Goal: Obtain resource: Download file/media

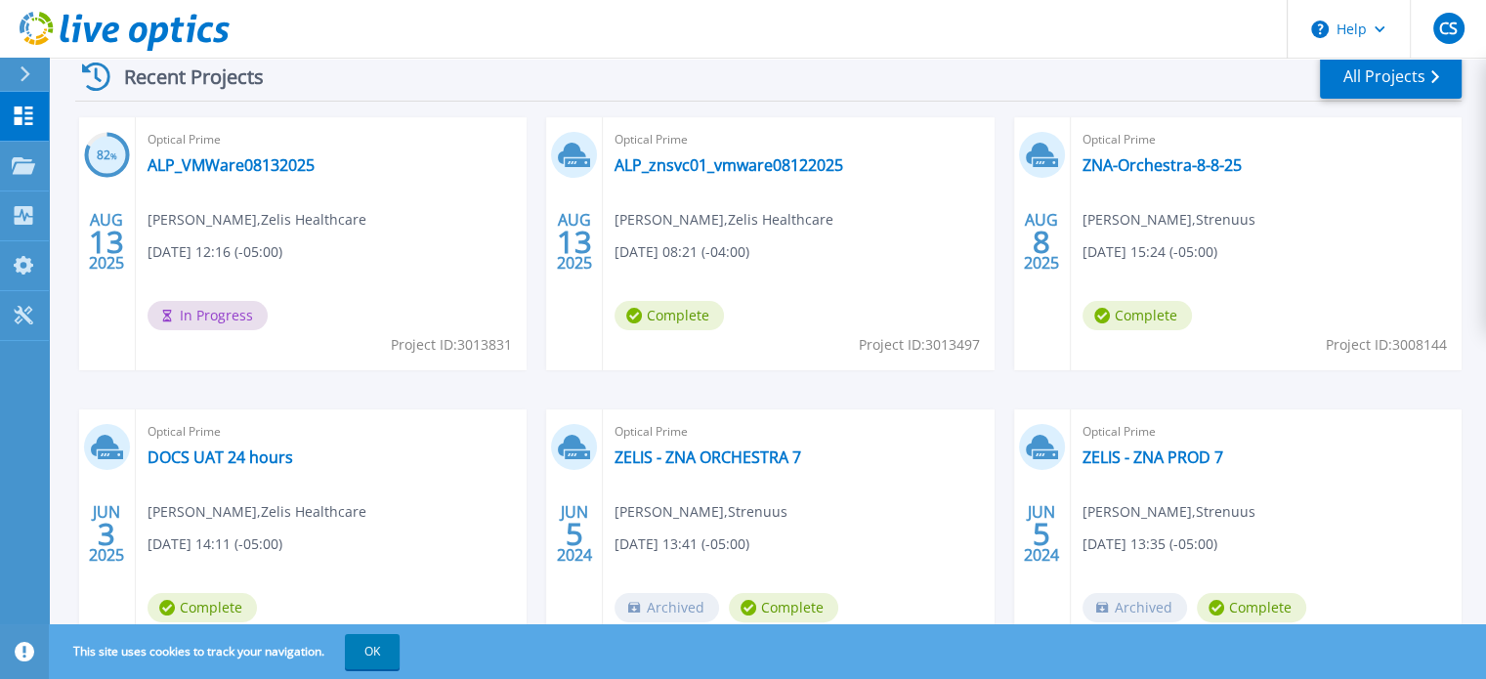
scroll to position [308, 0]
click at [1153, 162] on link "ZNA-Orchestra-8-8-25" at bounding box center [1162, 164] width 159 height 20
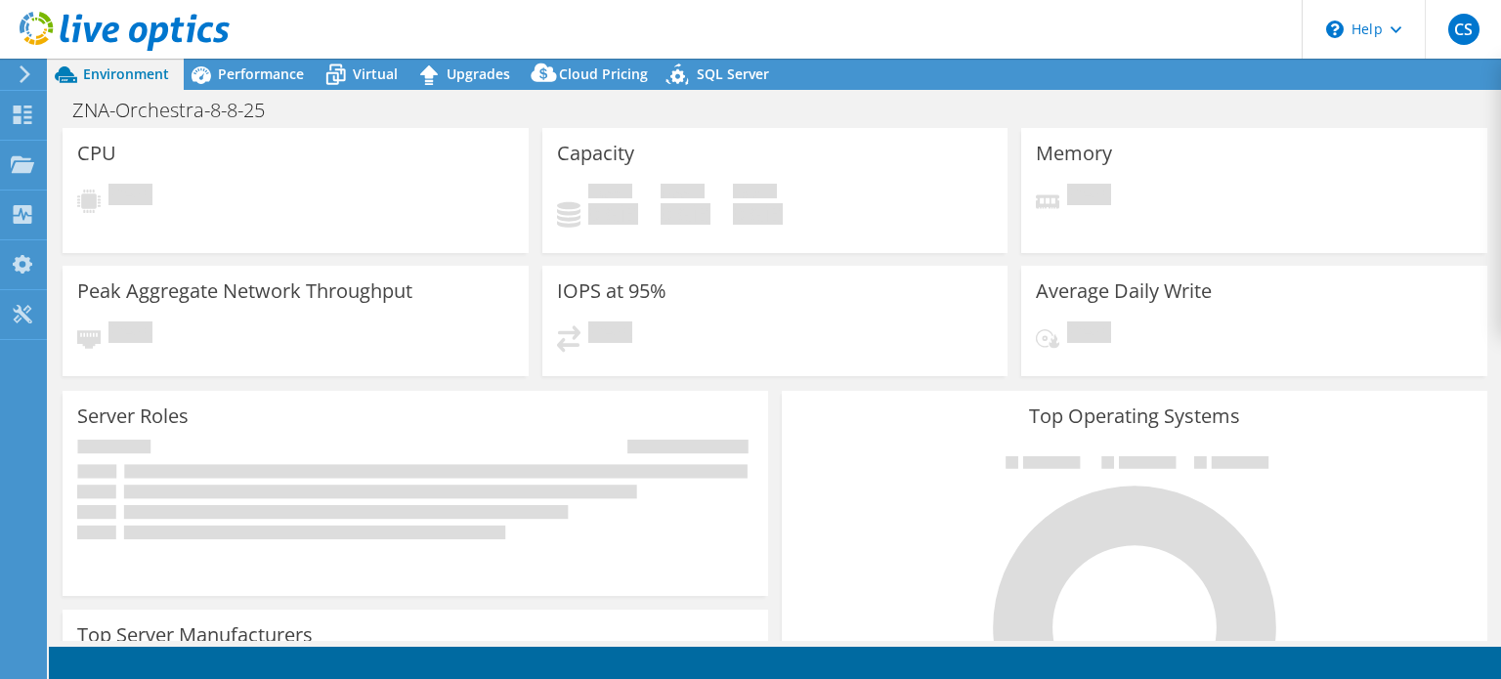
click at [1075, 29] on header "CS End User Chad Snow chad.snow@zelis.com Strenuus My Profile Log Out \n Help E…" at bounding box center [750, 29] width 1501 height 59
click at [28, 73] on use at bounding box center [25, 74] width 11 height 18
click at [115, 73] on span "Environment" at bounding box center [126, 73] width 86 height 19
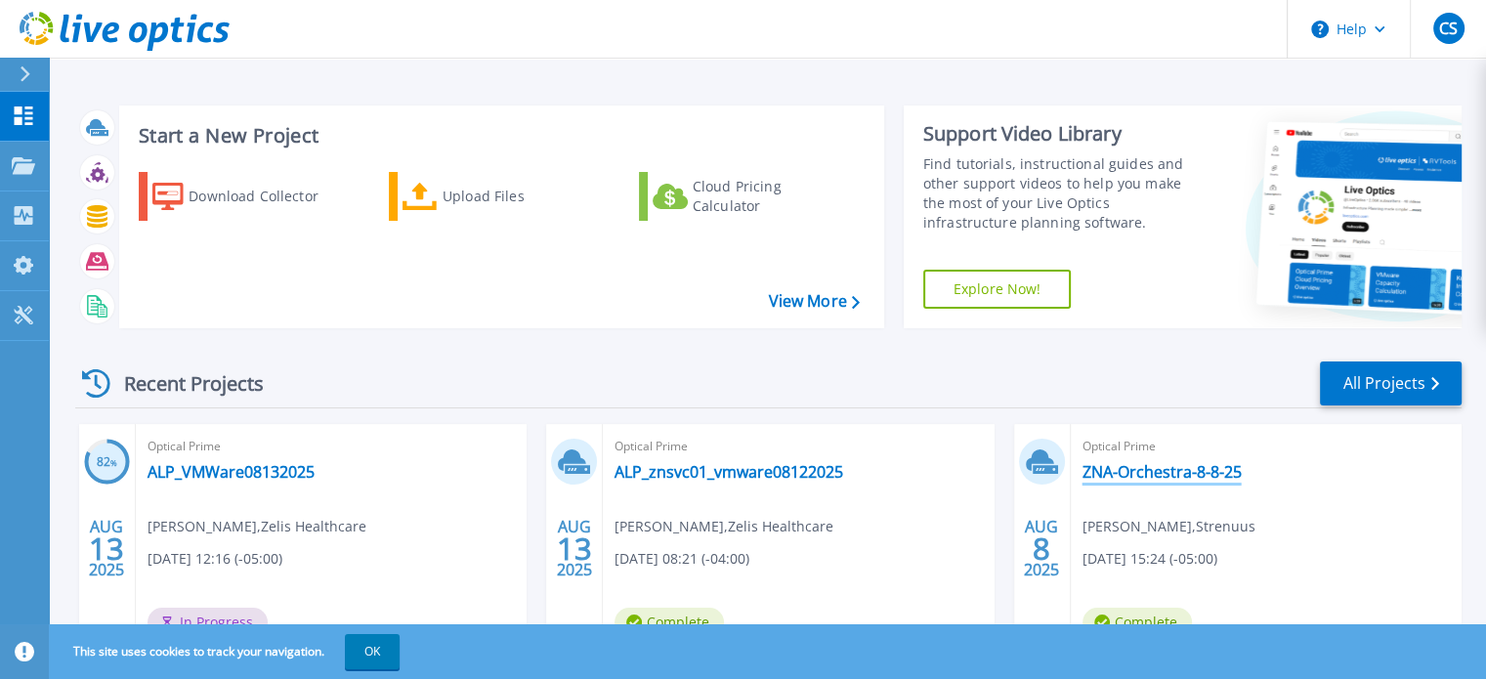
click at [1149, 468] on link "ZNA-Orchestra-8-8-25" at bounding box center [1162, 472] width 159 height 20
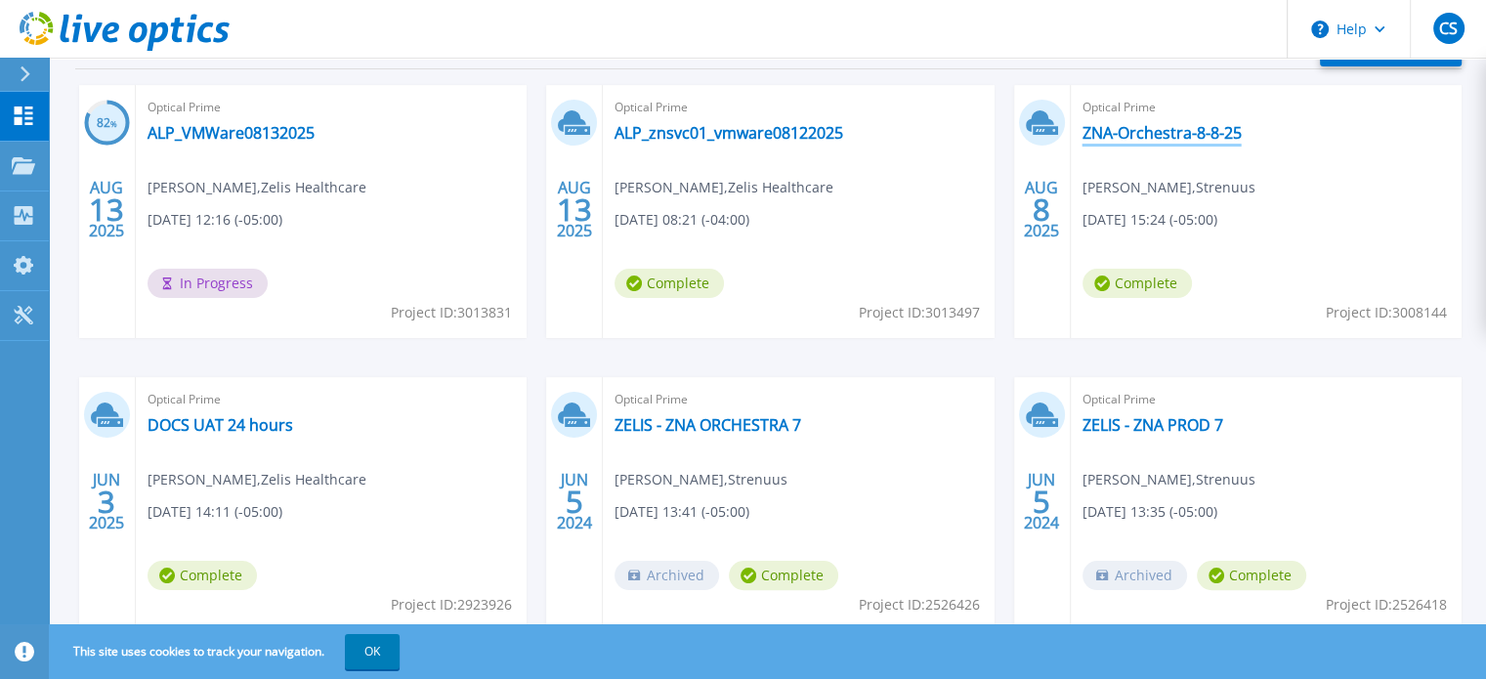
scroll to position [340, 0]
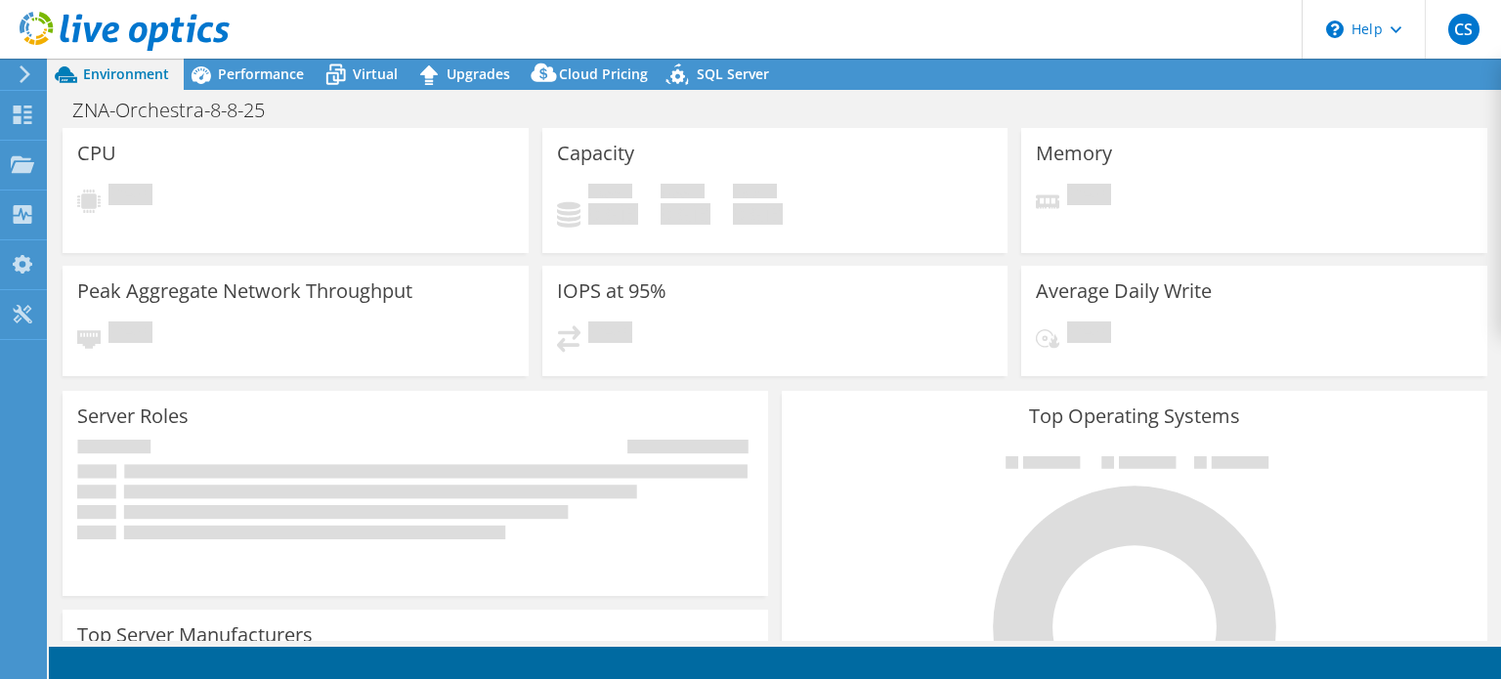
select select "USD"
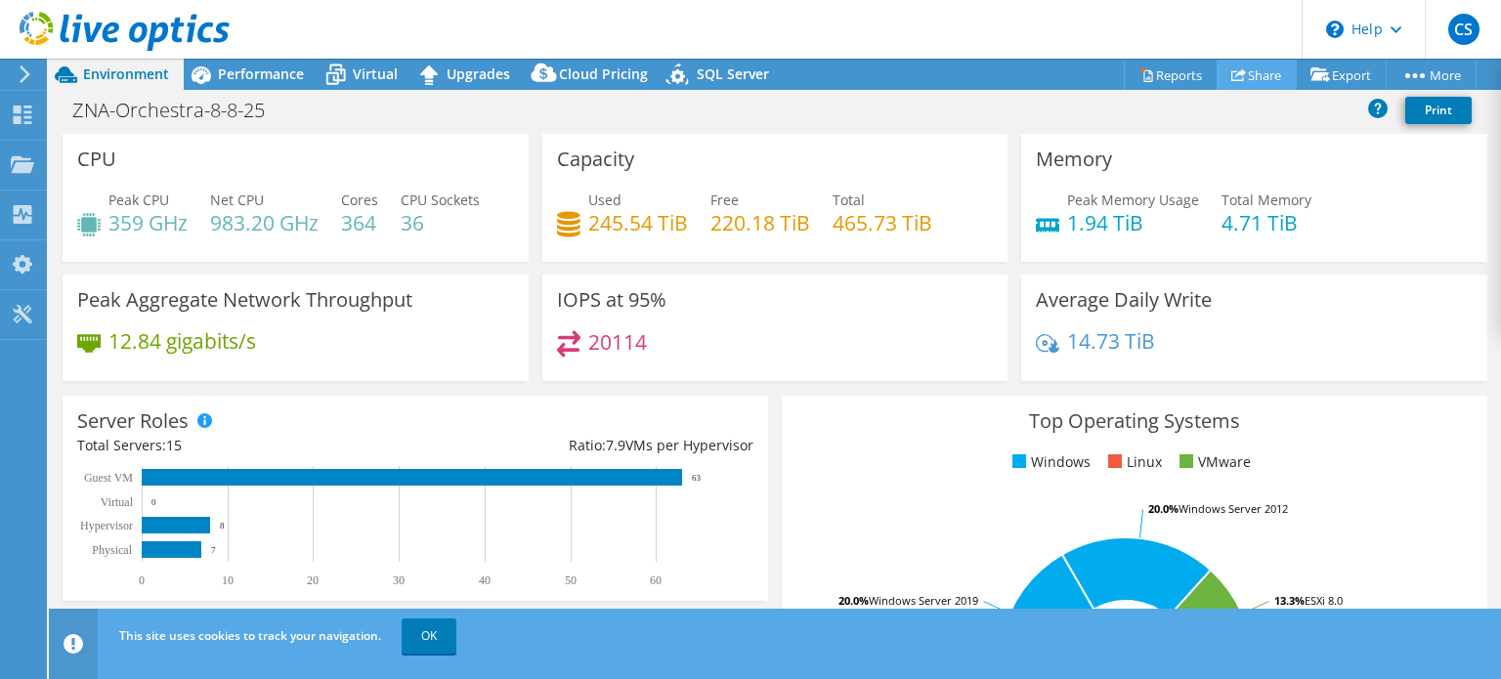
click at [1247, 73] on link "Share" at bounding box center [1257, 75] width 80 height 30
click at [1233, 69] on icon at bounding box center [1238, 74] width 15 height 15
click at [423, 644] on link "OK" at bounding box center [429, 636] width 55 height 35
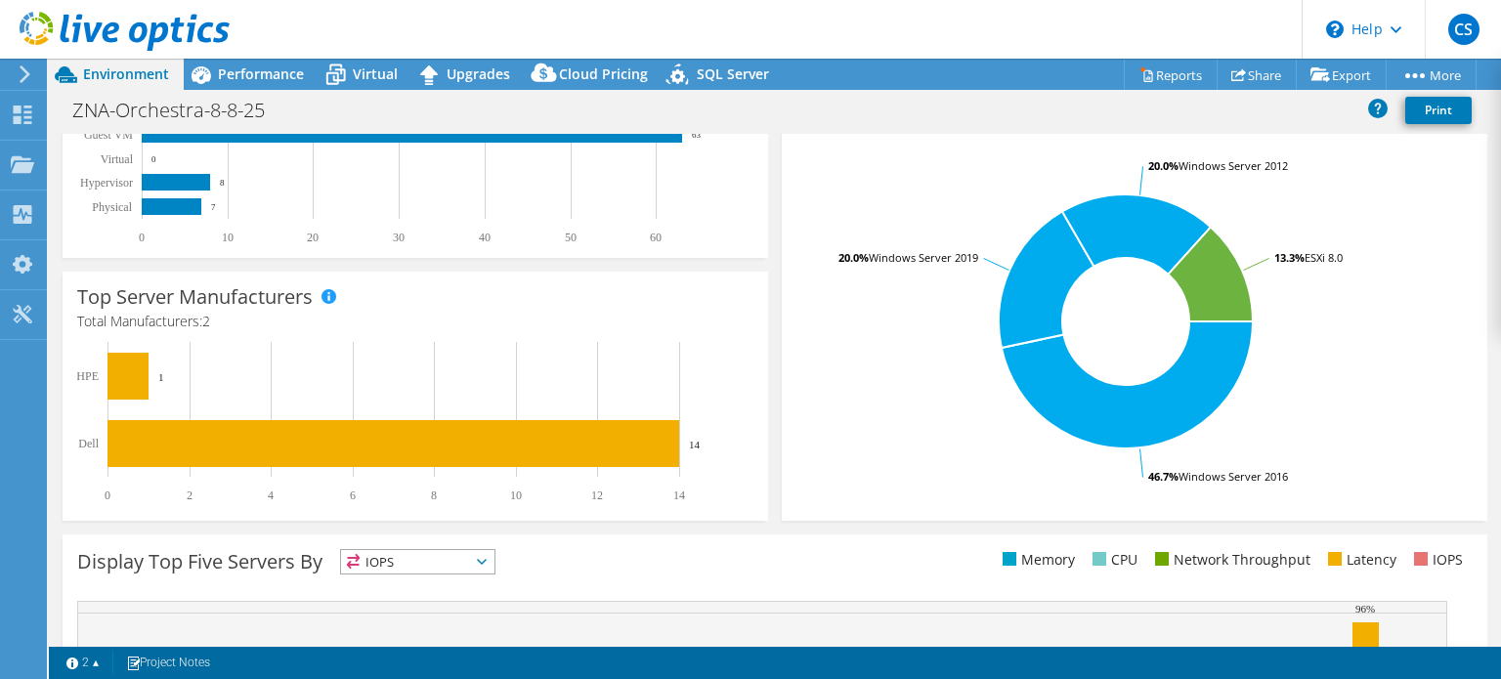
scroll to position [344, 0]
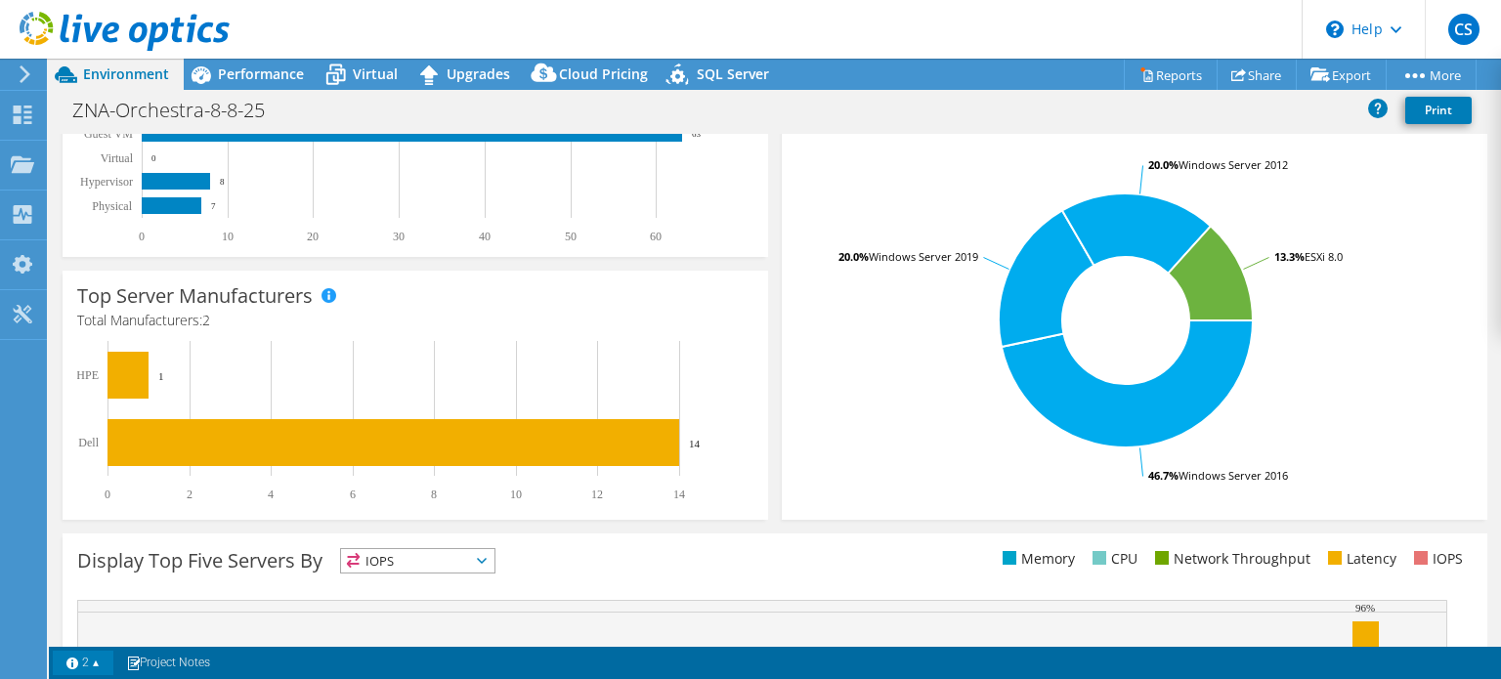
click at [91, 661] on link "2" at bounding box center [83, 663] width 61 height 24
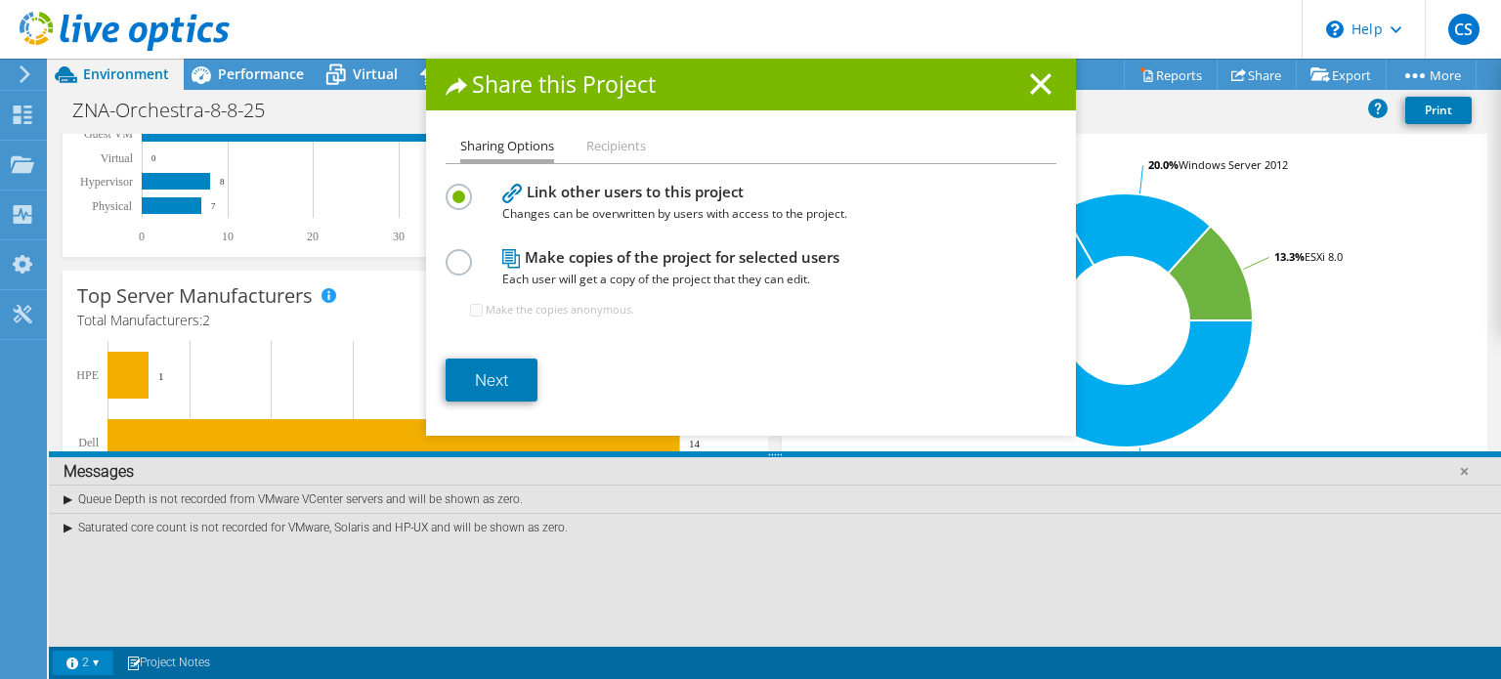
click at [91, 661] on div "Share this Project Sharing Options Recipients Link other users to this project …" at bounding box center [750, 339] width 1501 height 679
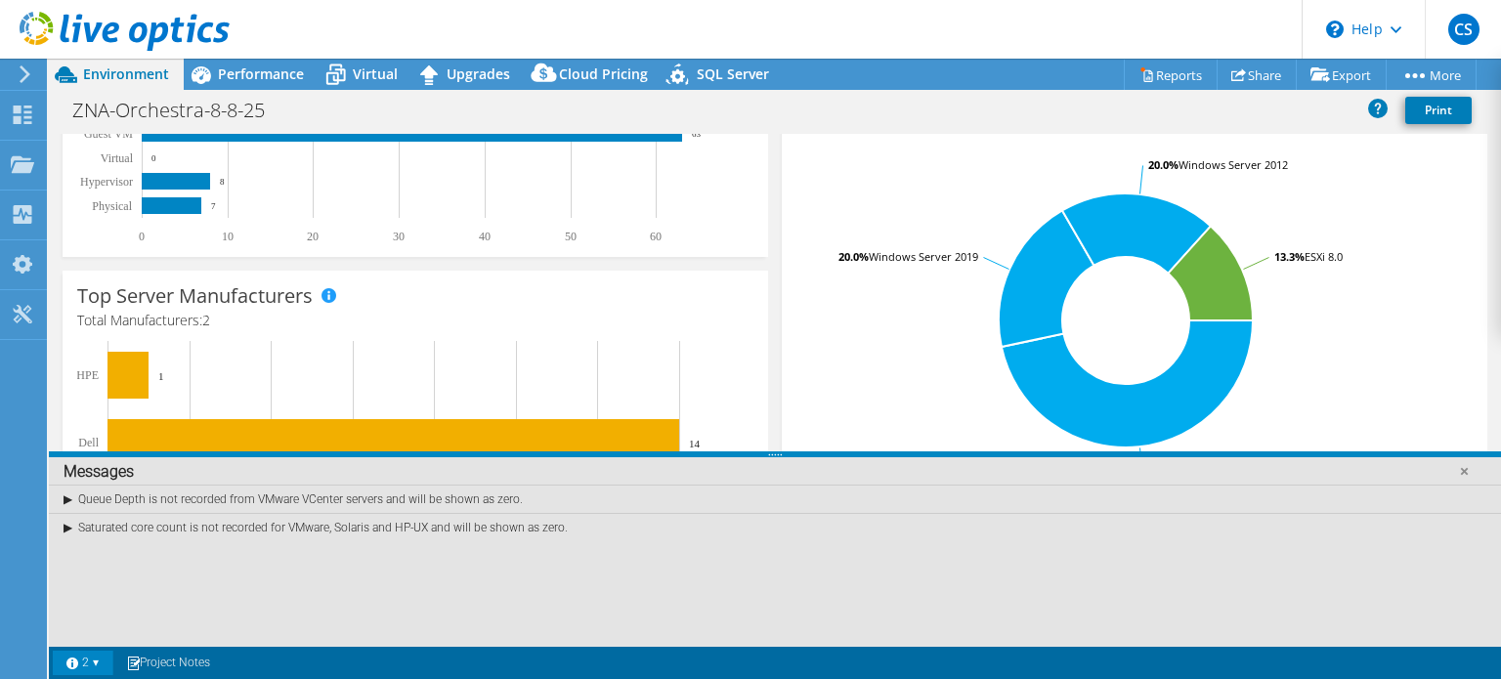
click at [91, 661] on link "2" at bounding box center [83, 663] width 61 height 24
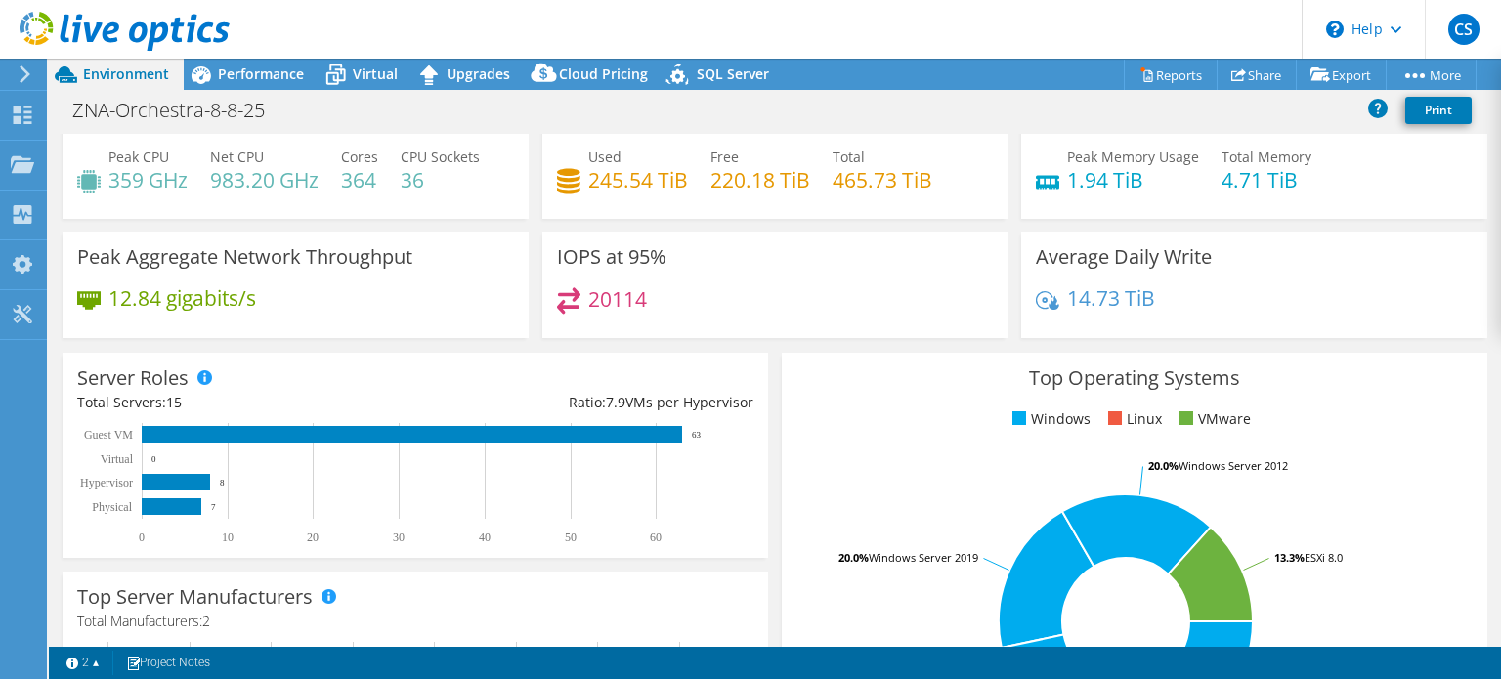
scroll to position [0, 0]
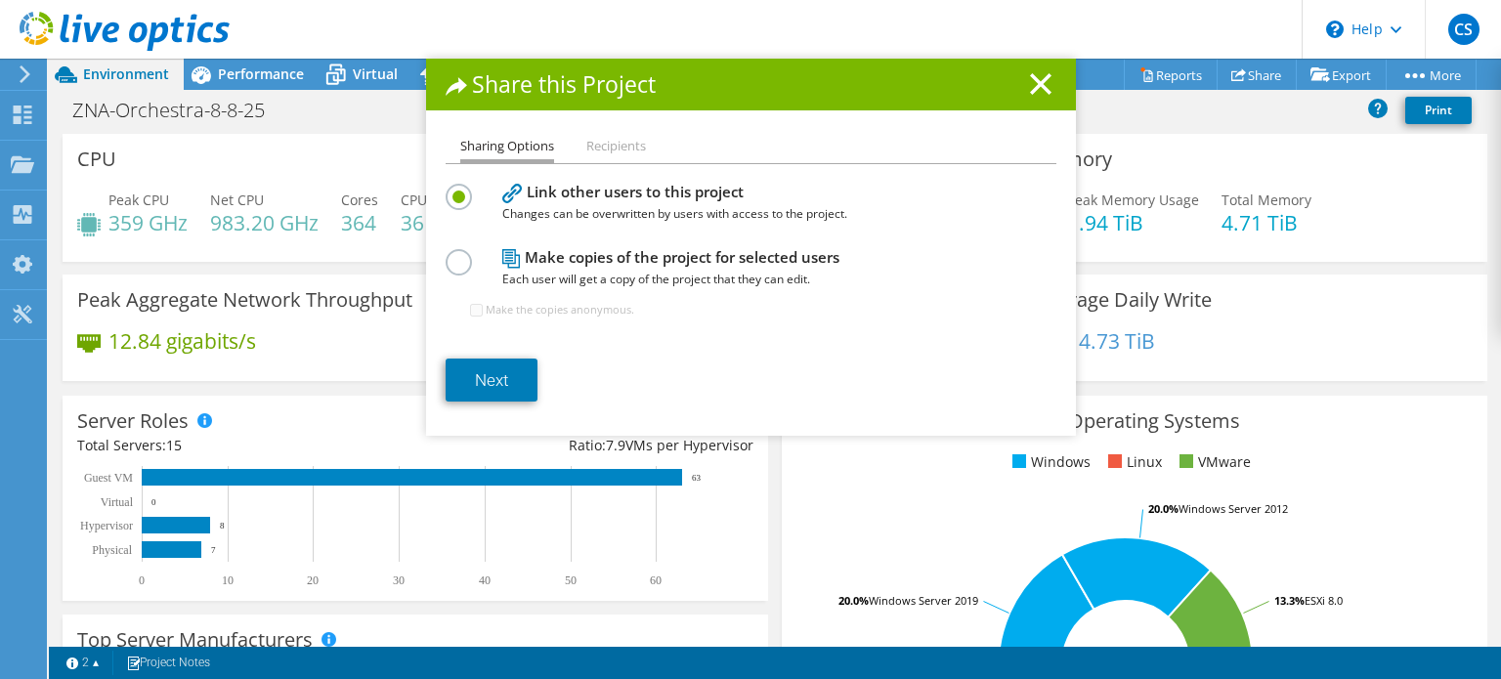
drag, startPoint x: 1239, startPoint y: 79, endPoint x: 920, endPoint y: 124, distance: 322.7
click at [920, 124] on div "Share this Project Sharing Options Recipients Link other users to this project …" at bounding box center [750, 340] width 1501 height 562
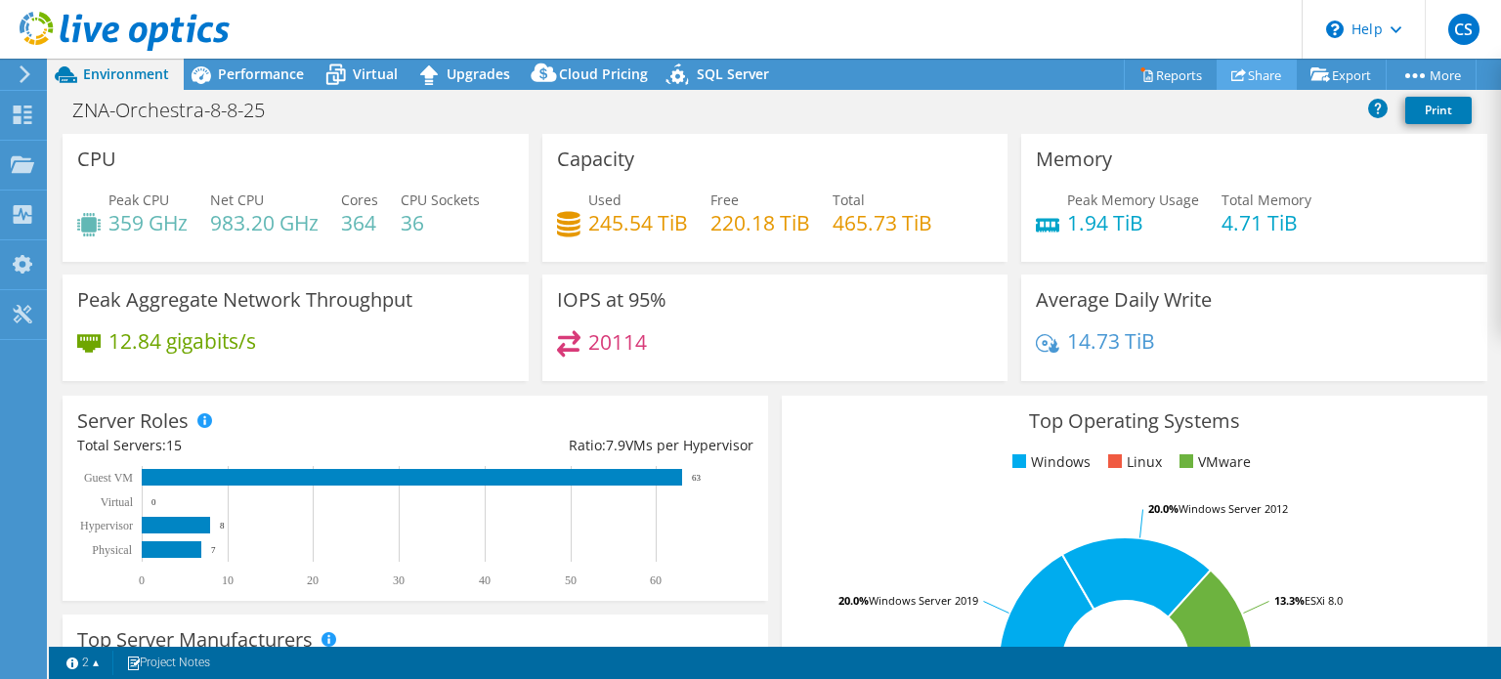
click at [1231, 72] on use at bounding box center [1238, 74] width 15 height 13
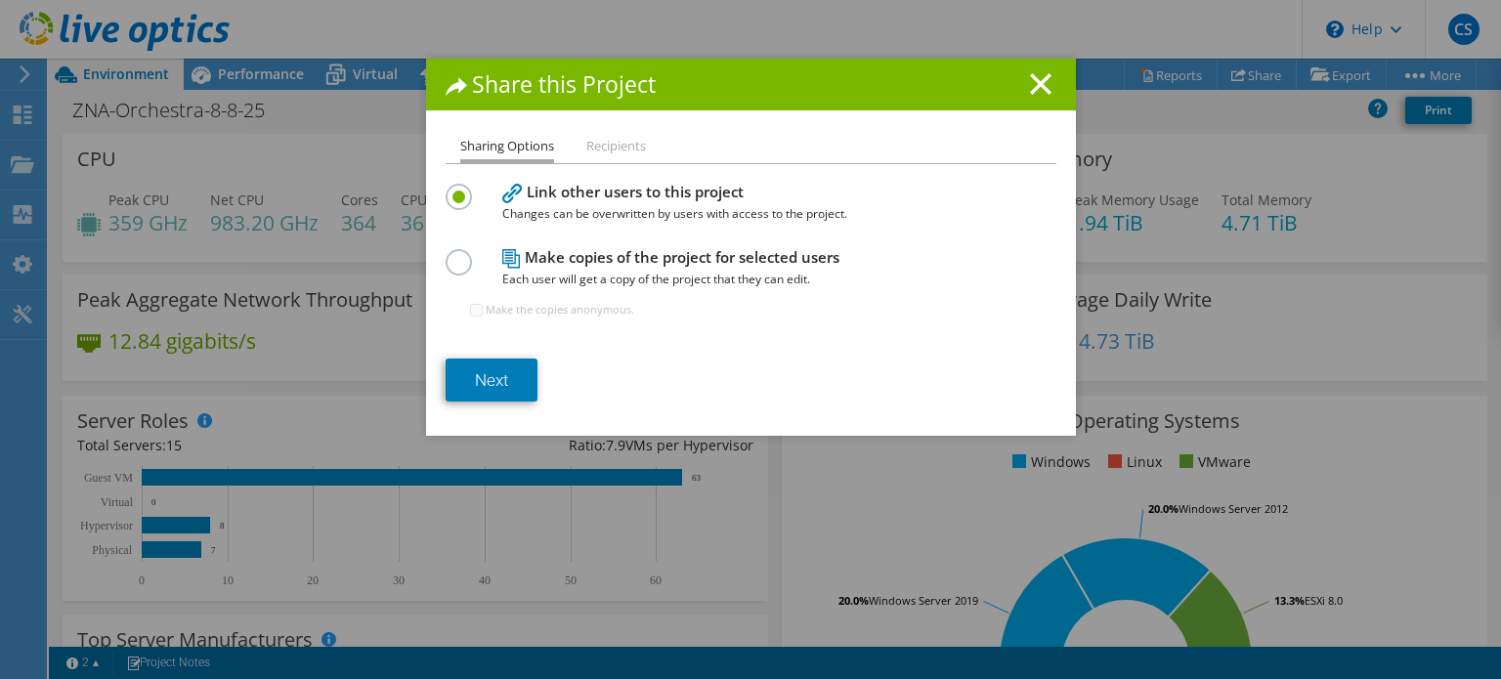
click at [608, 153] on li "Recipients" at bounding box center [616, 147] width 60 height 24
click at [498, 379] on link "Next" at bounding box center [492, 380] width 92 height 43
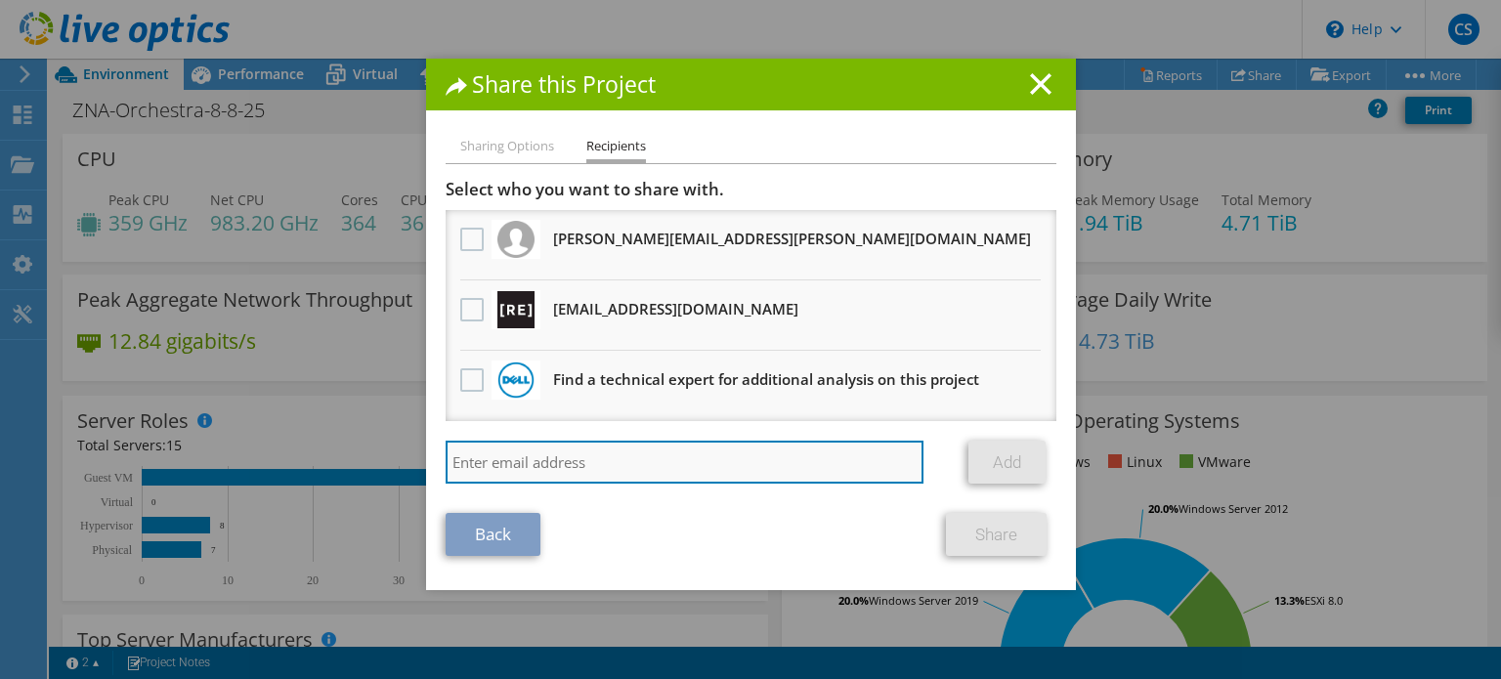
click at [639, 451] on input "search" at bounding box center [685, 462] width 479 height 43
paste input "adunn@redesign-group.com"
type input "adunn@redesign-group.com"
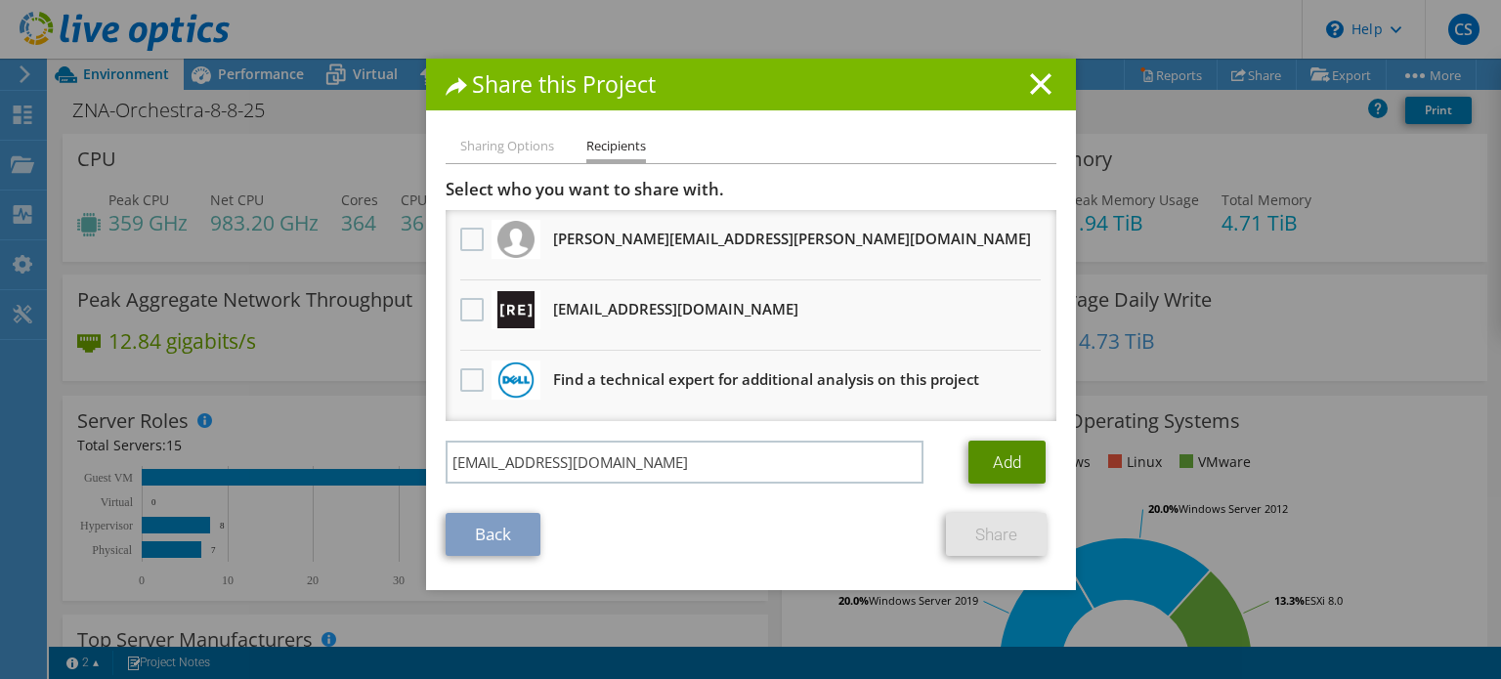
click at [988, 462] on link "Add" at bounding box center [1006, 462] width 77 height 43
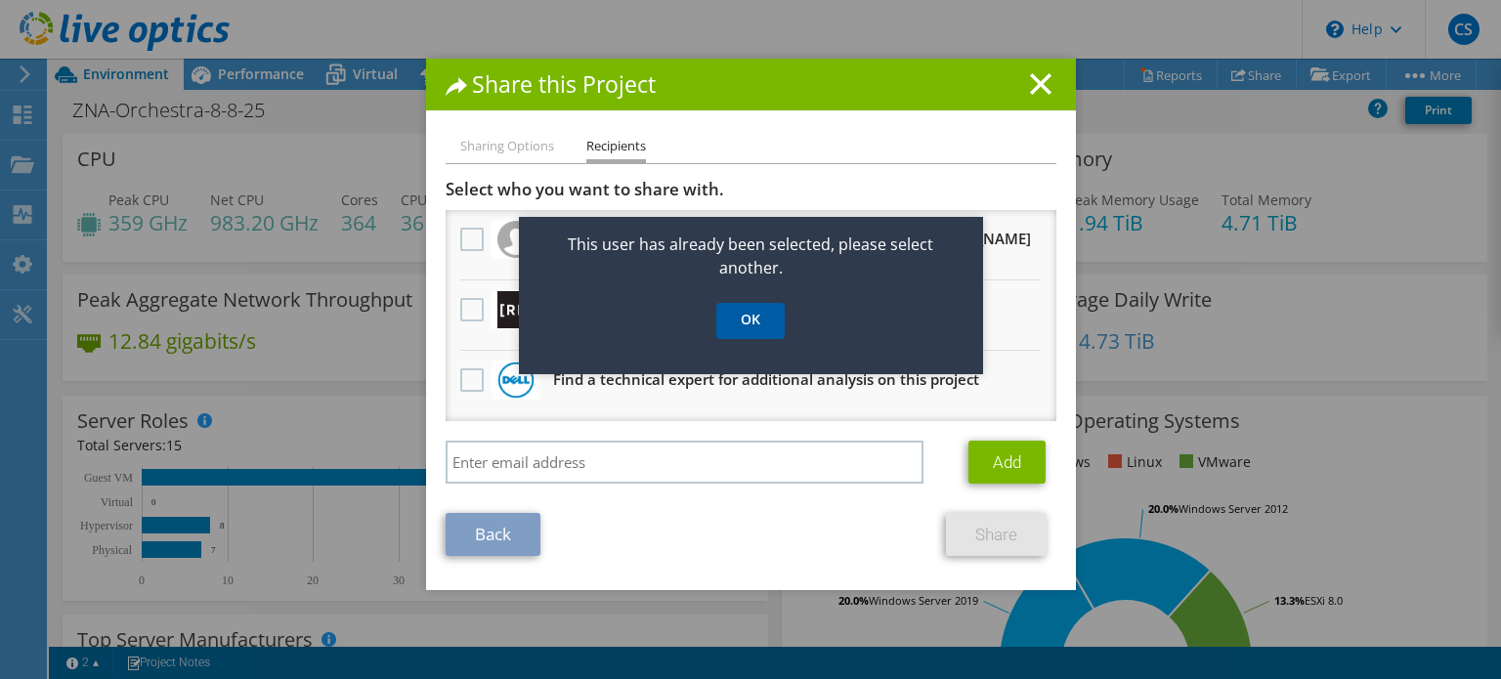
click at [735, 318] on link "OK" at bounding box center [750, 321] width 68 height 36
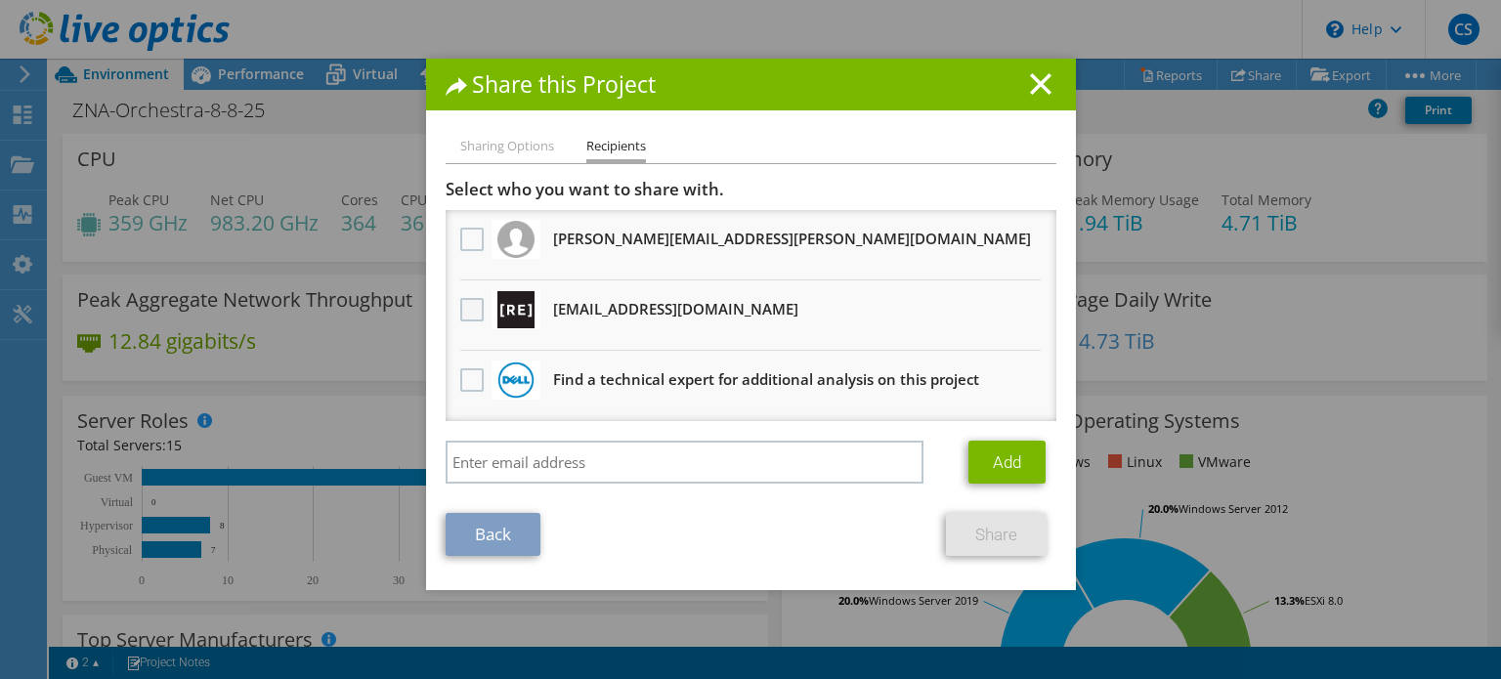
click at [467, 311] on label at bounding box center [474, 309] width 28 height 23
click at [0, 0] on input "checkbox" at bounding box center [0, 0] width 0 height 0
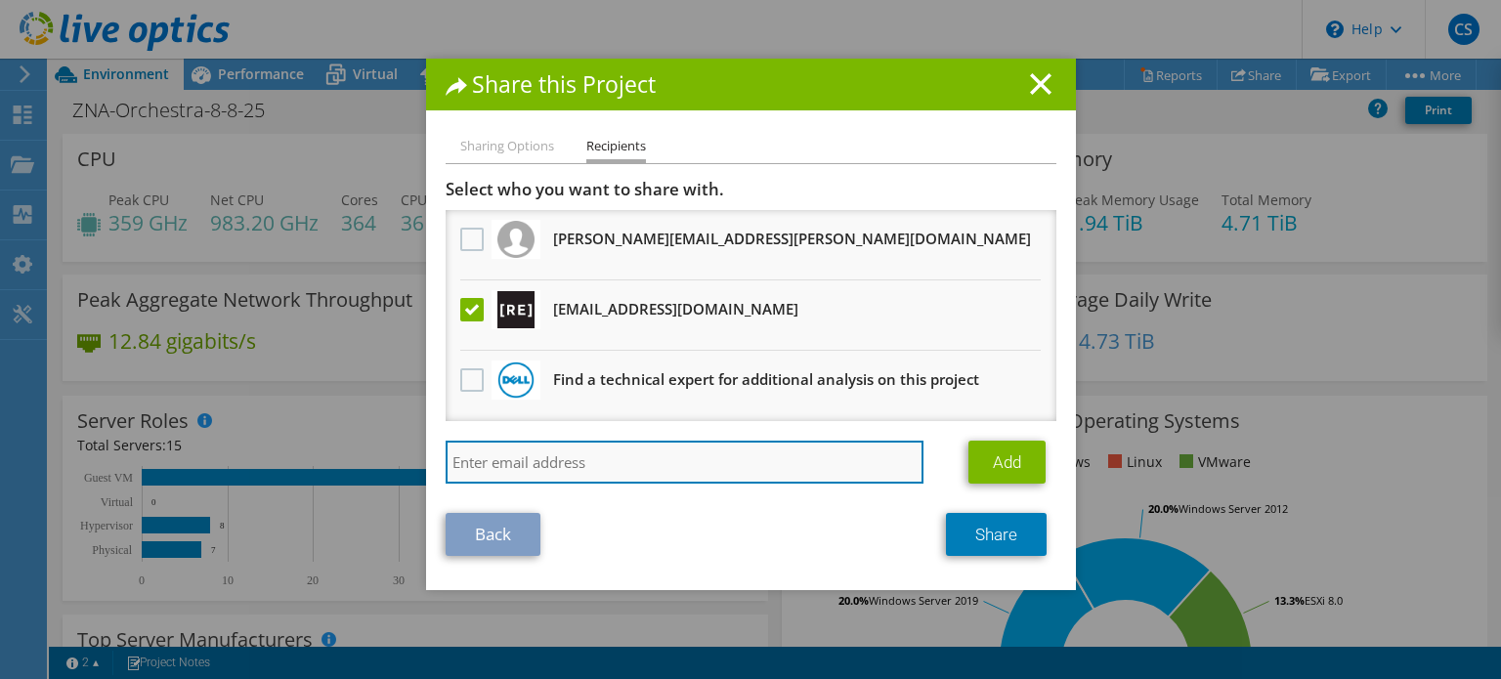
click at [707, 456] on input "search" at bounding box center [685, 462] width 479 height 43
paste input "mkubik@redesign-group.com"
type input "mkubik@redesign-group.com"
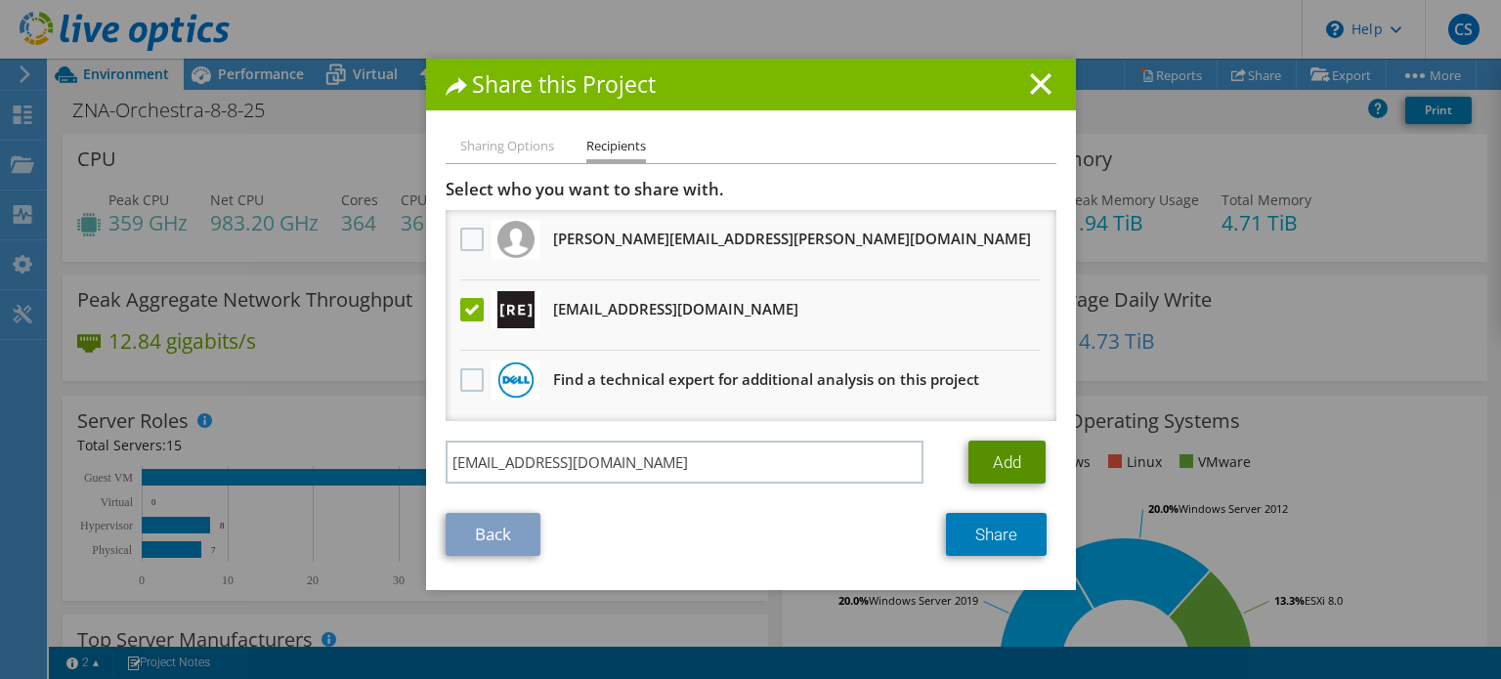
click at [1010, 456] on link "Add" at bounding box center [1006, 462] width 77 height 43
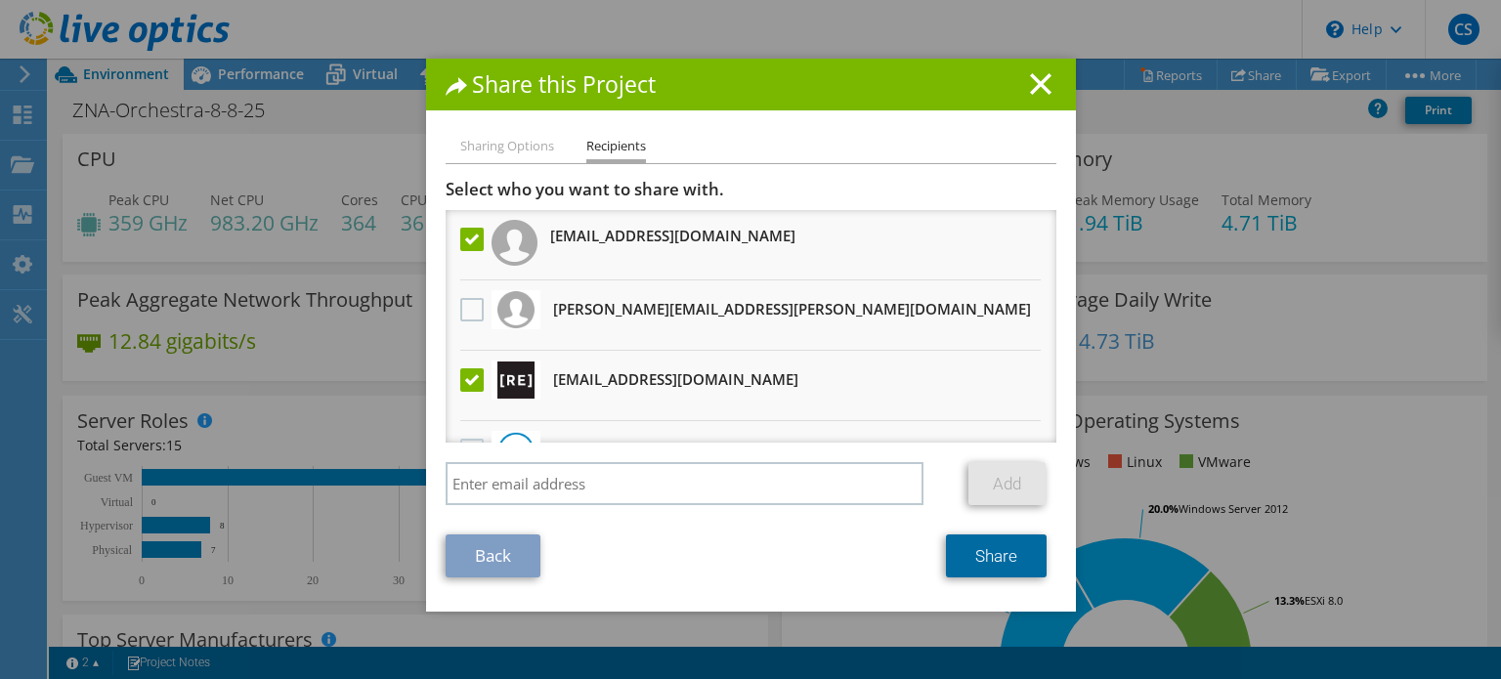
click at [1009, 555] on link "Share" at bounding box center [996, 556] width 101 height 43
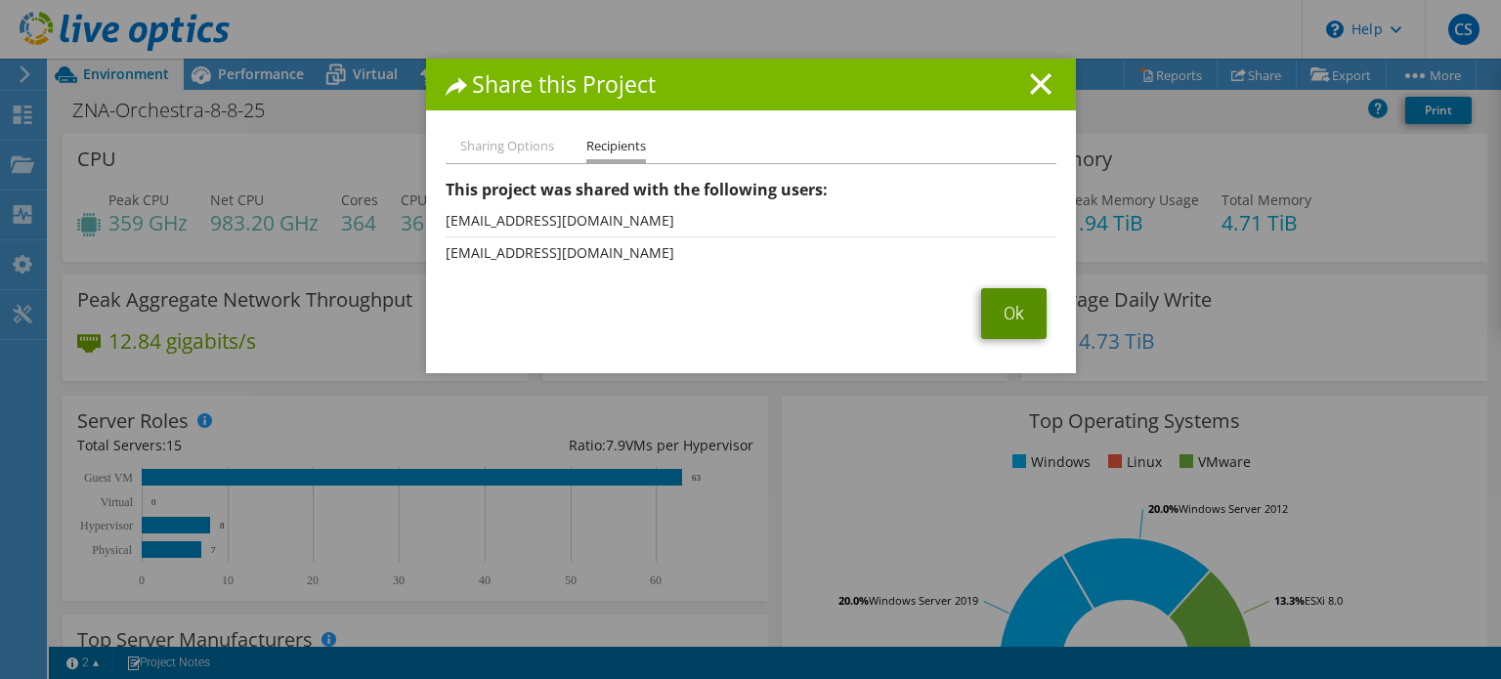
click at [1009, 317] on link "Ok" at bounding box center [1013, 313] width 65 height 51
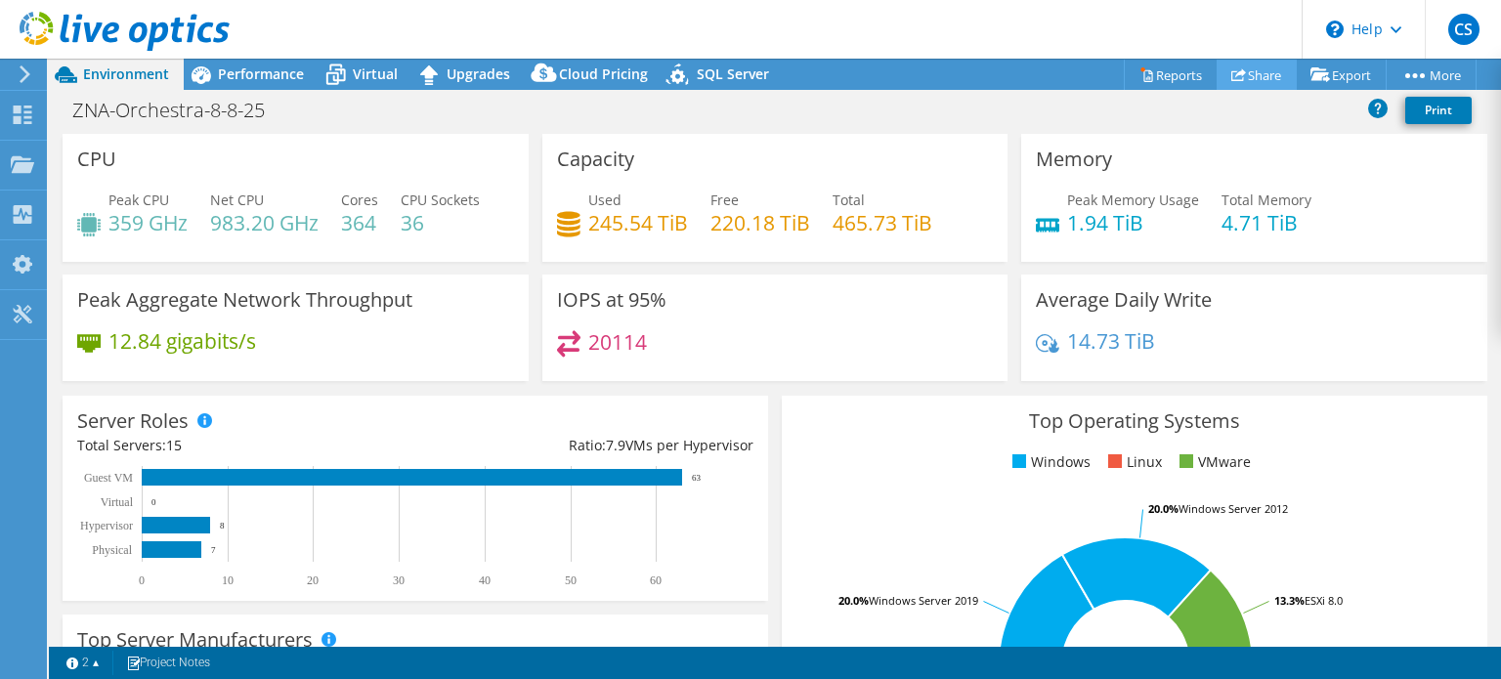
click at [1259, 68] on link "Share" at bounding box center [1257, 75] width 80 height 30
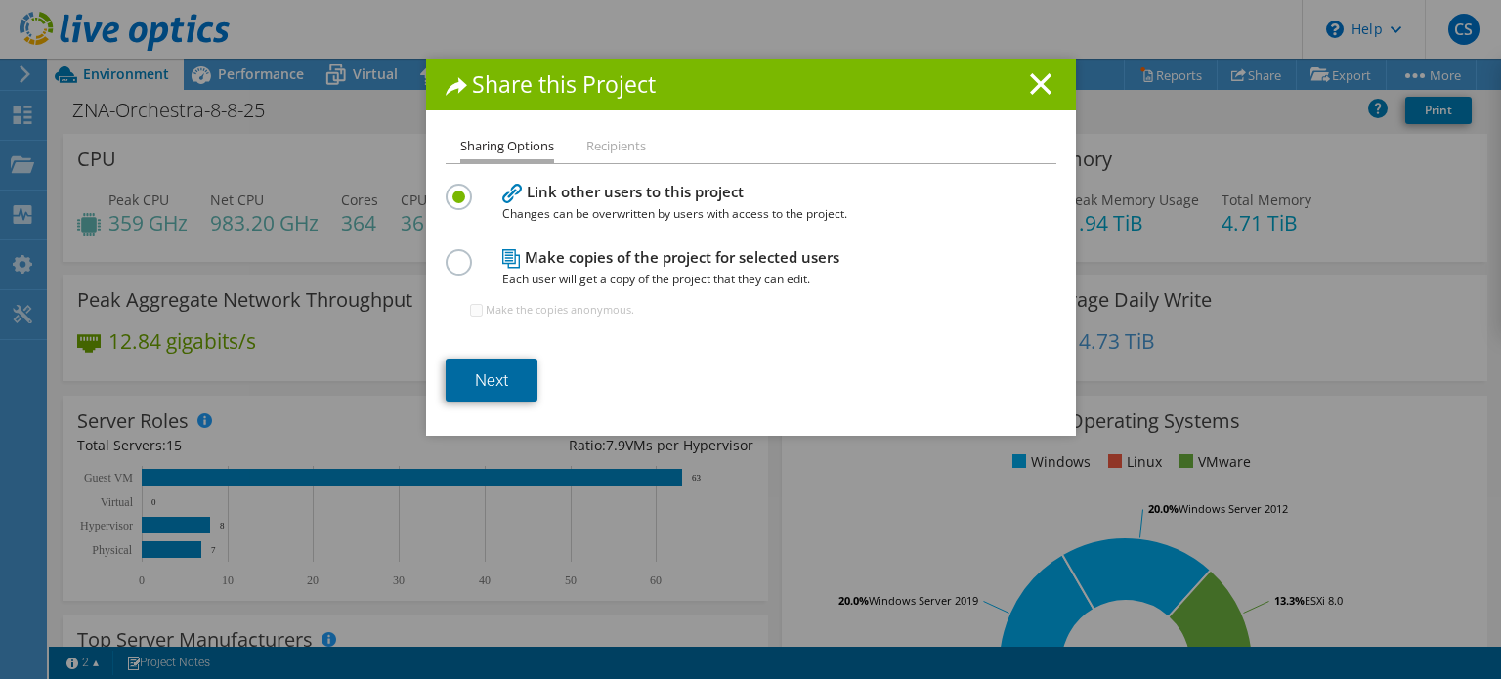
click at [485, 373] on link "Next" at bounding box center [492, 380] width 92 height 43
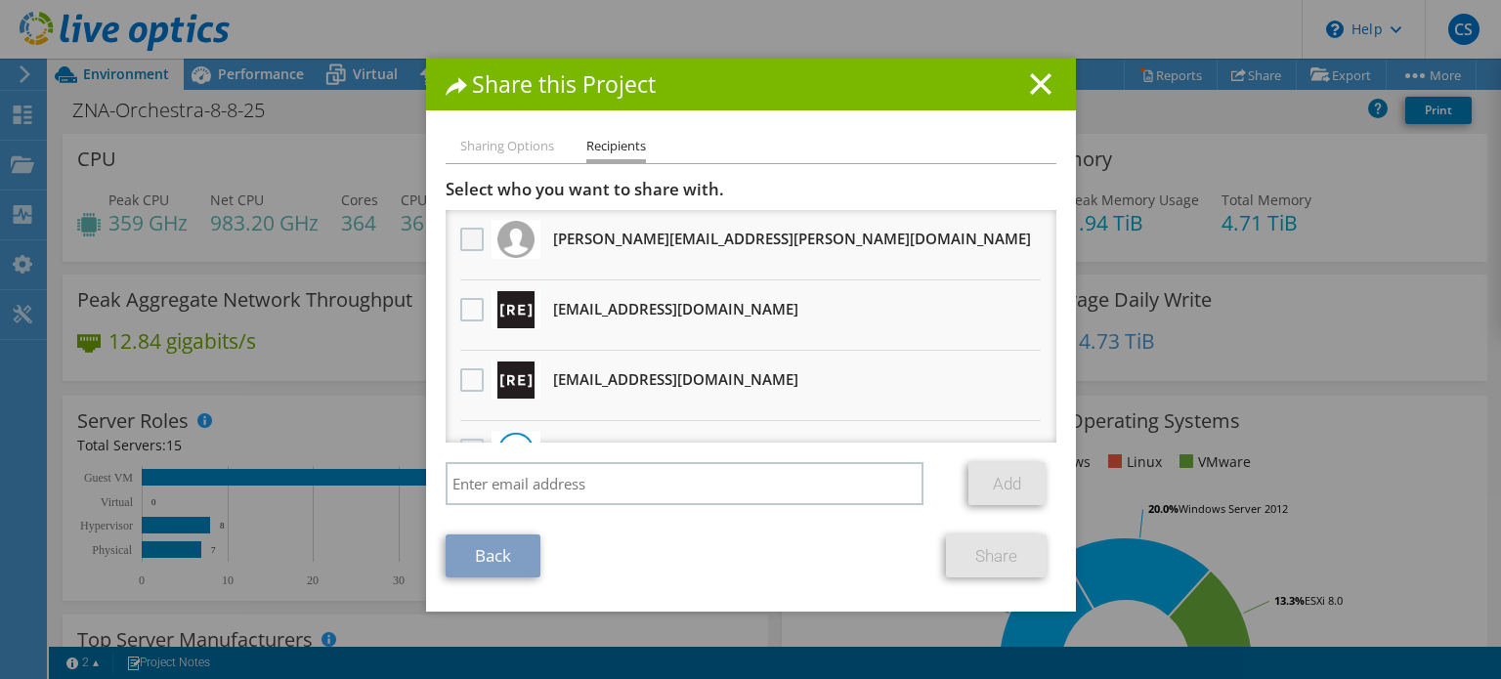
click at [463, 231] on label at bounding box center [474, 239] width 28 height 23
click at [0, 0] on input "checkbox" at bounding box center [0, 0] width 0 height 0
click at [460, 313] on label at bounding box center [474, 309] width 28 height 23
click at [0, 0] on input "checkbox" at bounding box center [0, 0] width 0 height 0
click at [465, 378] on label at bounding box center [474, 379] width 28 height 23
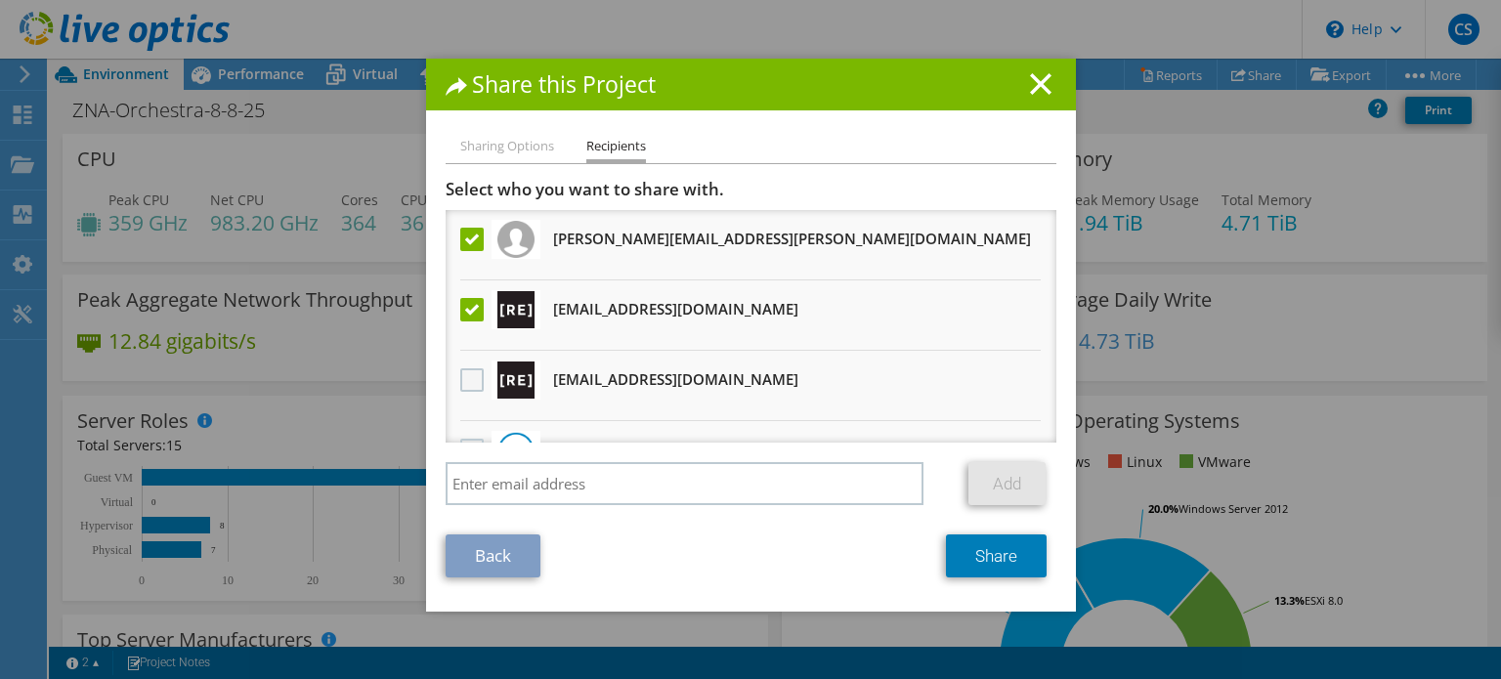
click at [0, 0] on input "checkbox" at bounding box center [0, 0] width 0 height 0
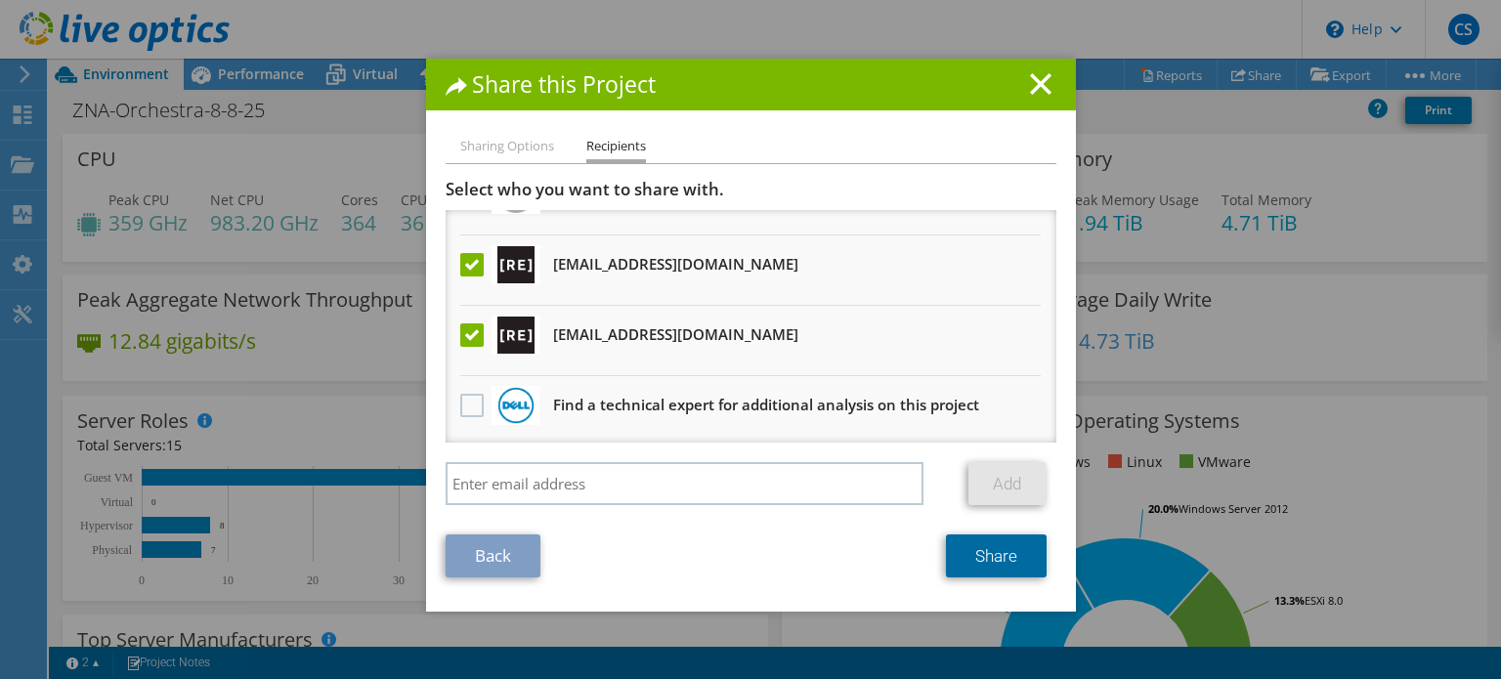
click at [980, 549] on link "Share" at bounding box center [996, 556] width 101 height 43
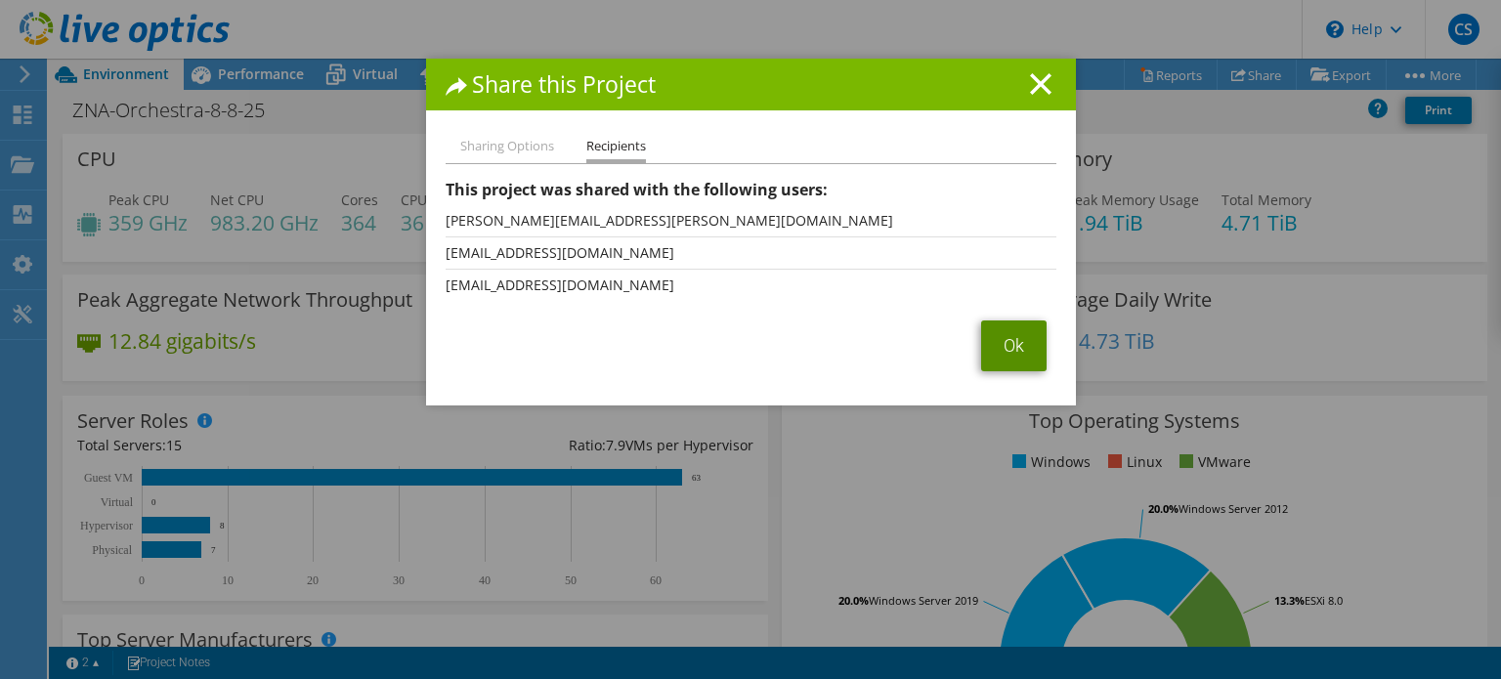
click at [1010, 351] on link "Ok" at bounding box center [1013, 346] width 65 height 51
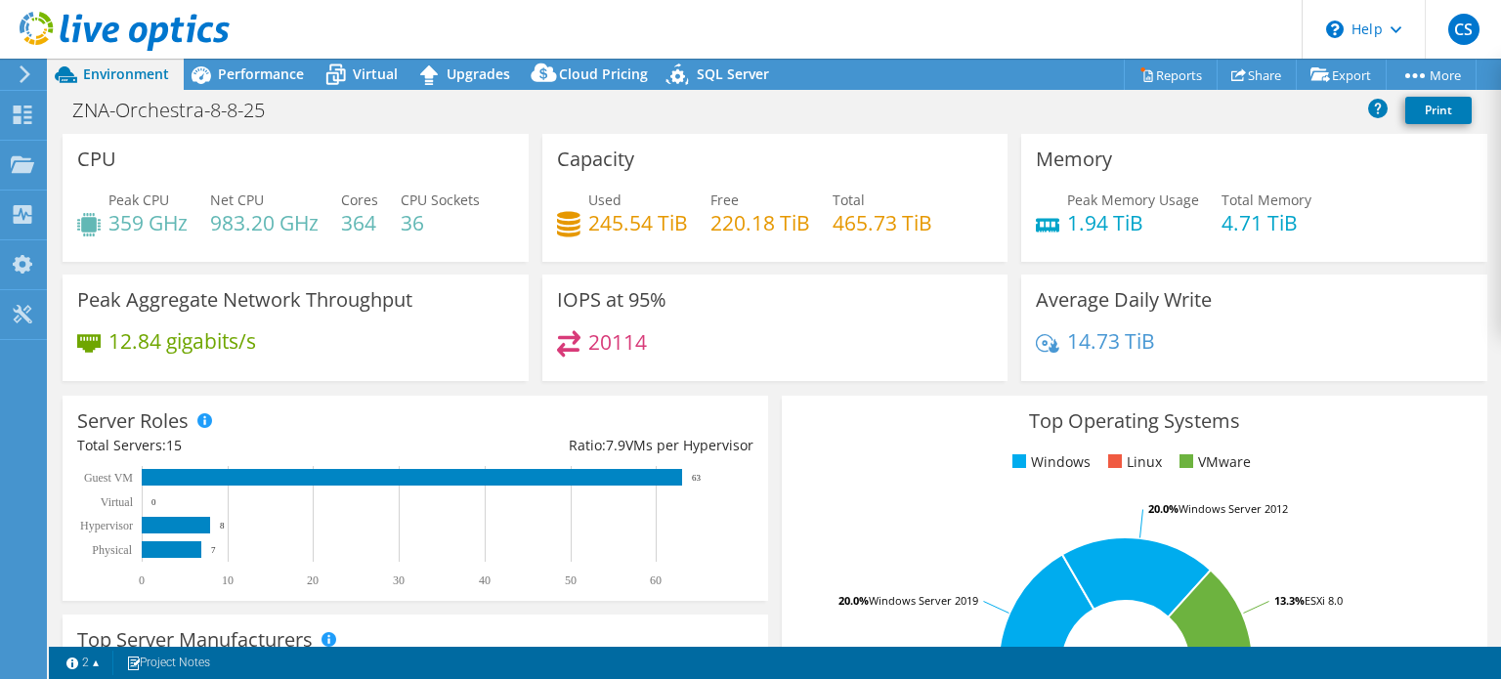
scroll to position [2, 0]
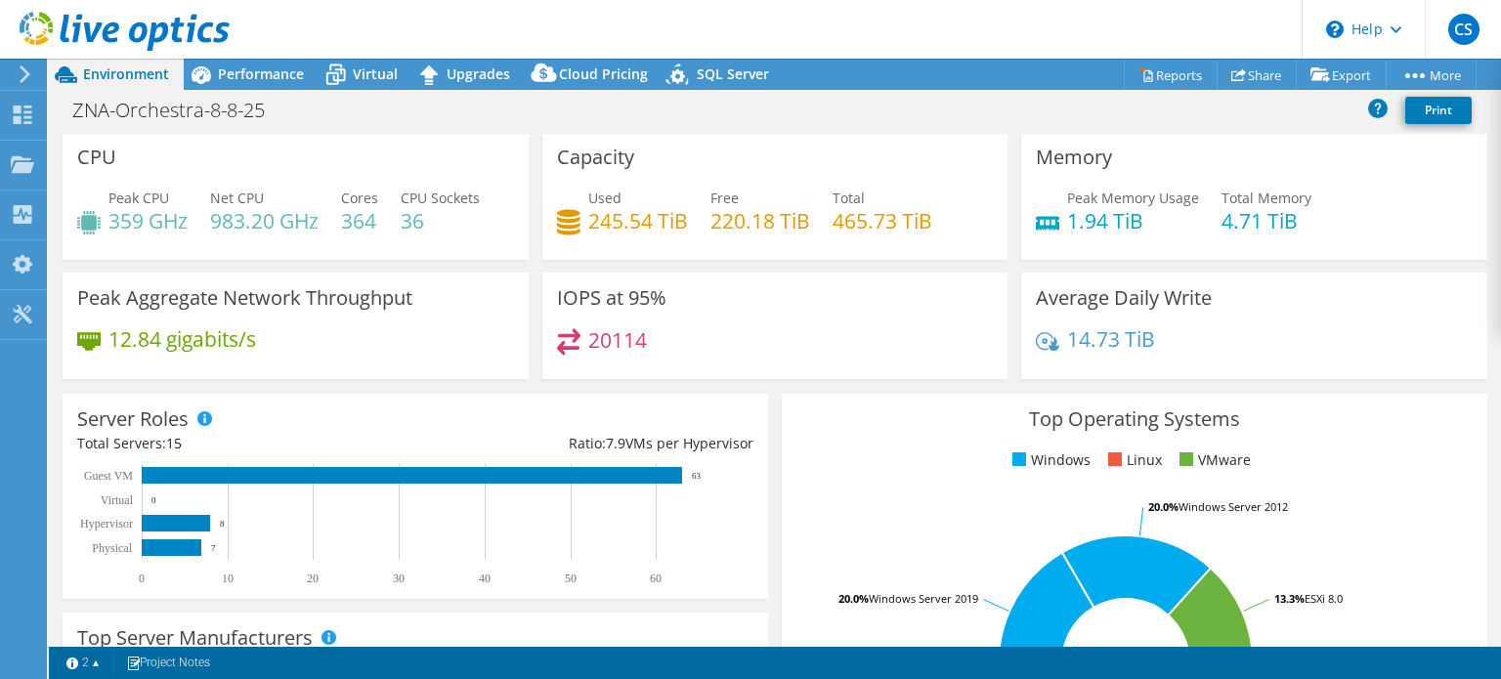
click at [945, 116] on div "ZNA-Orchestra-8-8-25 Print" at bounding box center [775, 110] width 1452 height 36
click at [360, 70] on span "Virtual" at bounding box center [375, 73] width 45 height 19
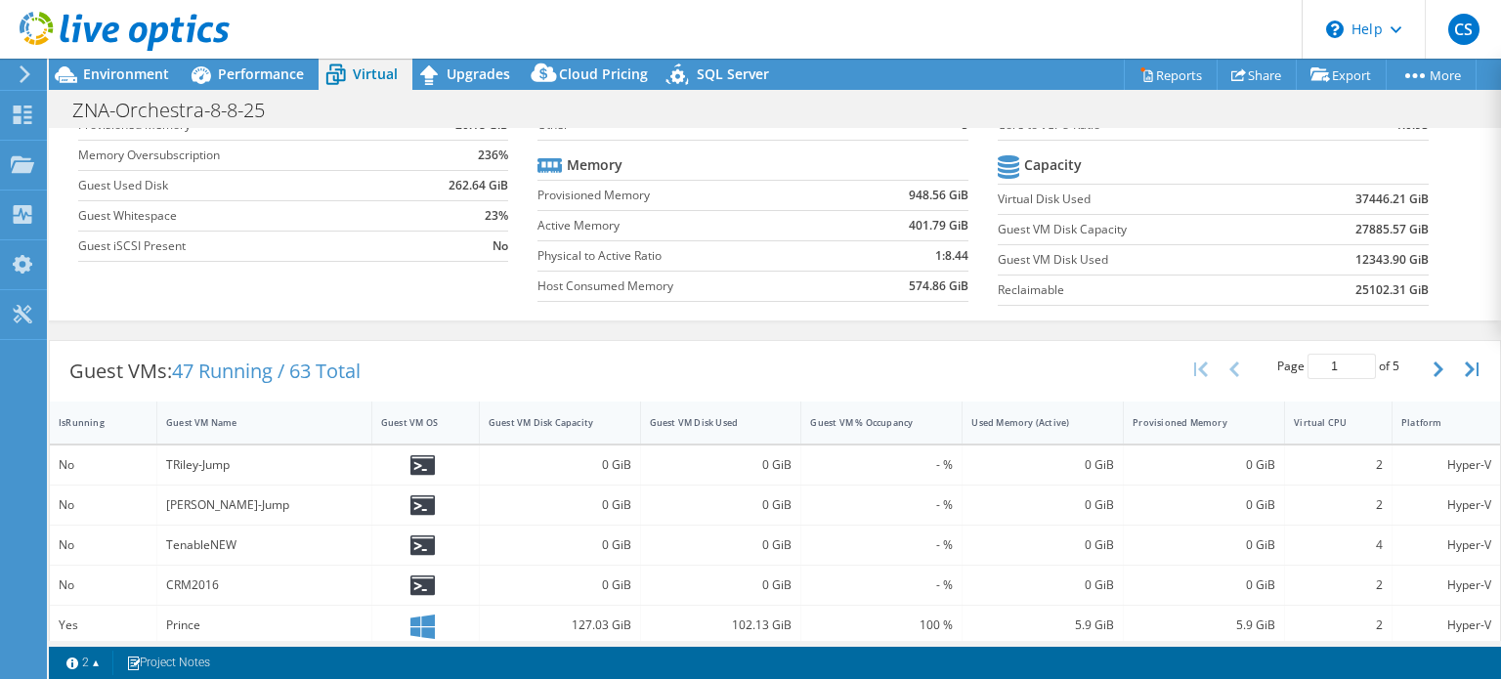
scroll to position [0, 0]
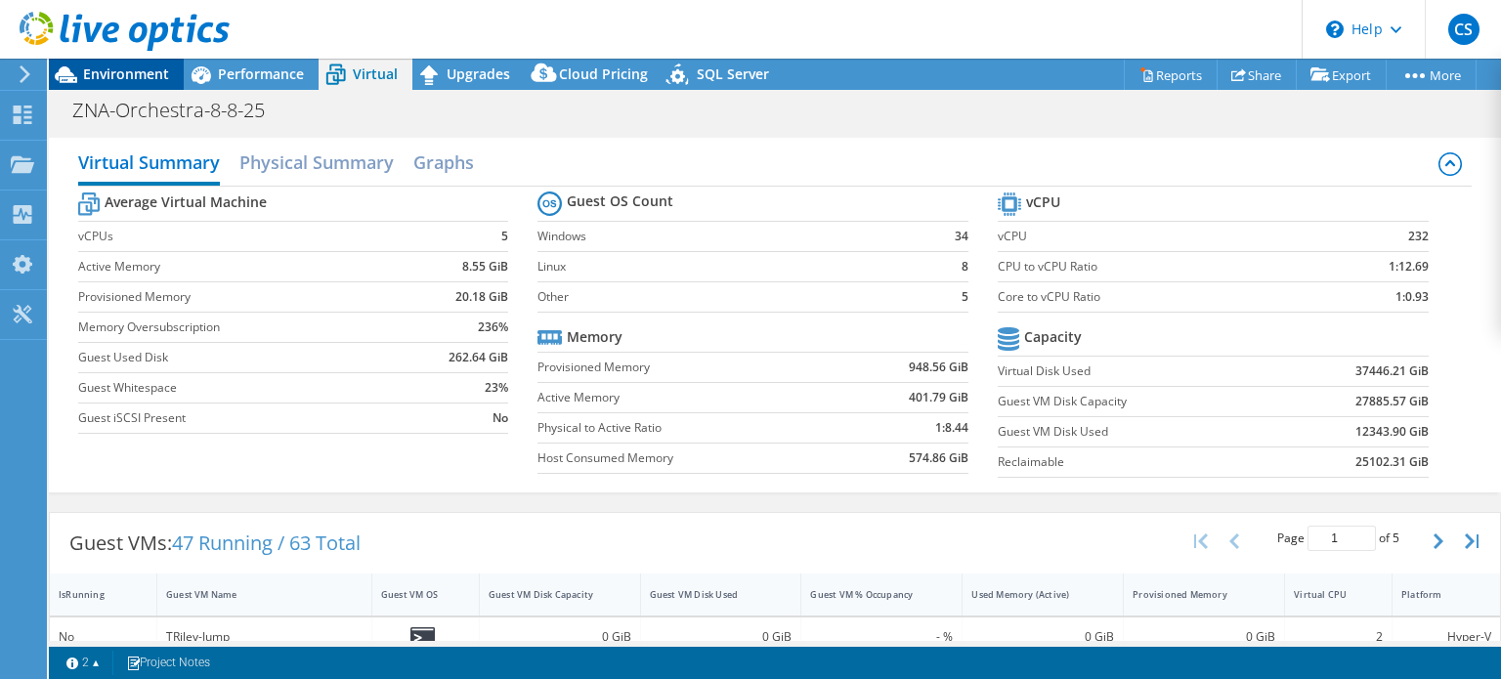
click at [149, 71] on span "Environment" at bounding box center [126, 73] width 86 height 19
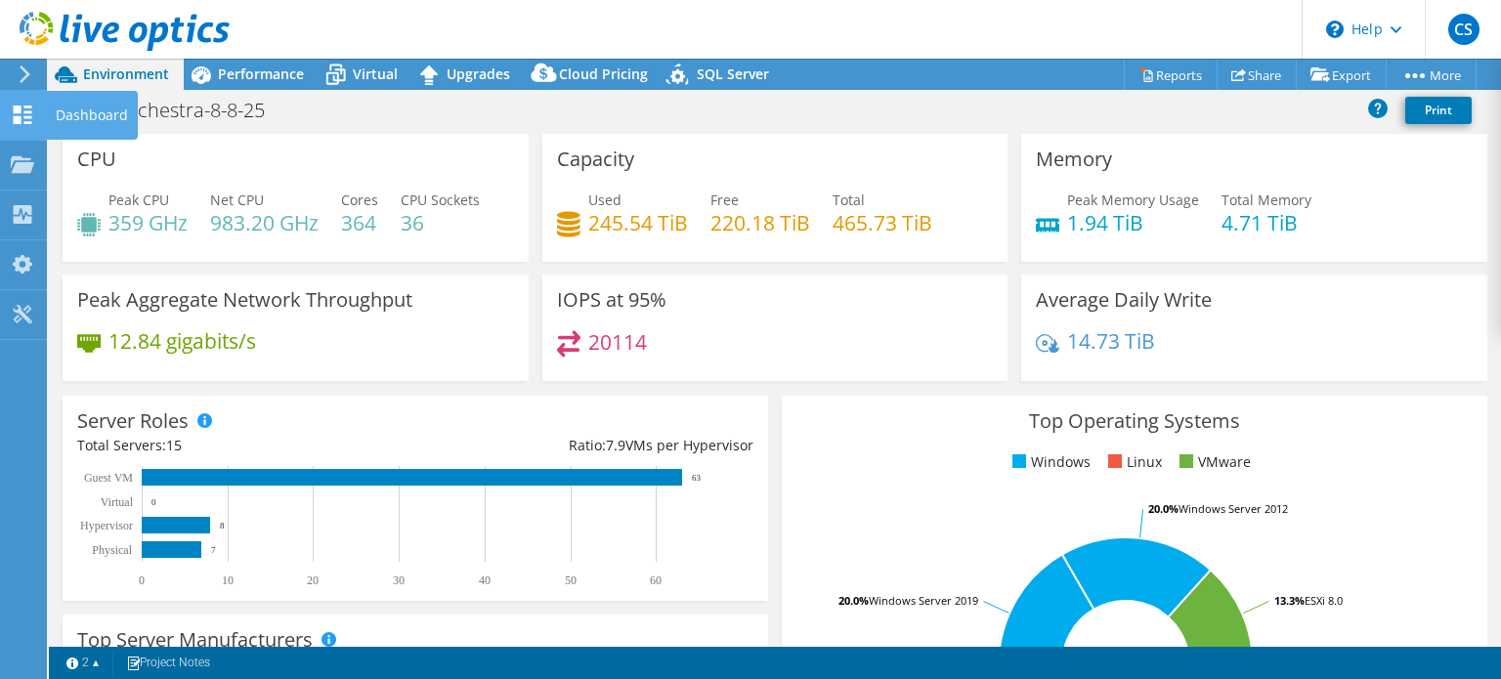
click at [18, 116] on use at bounding box center [23, 115] width 19 height 19
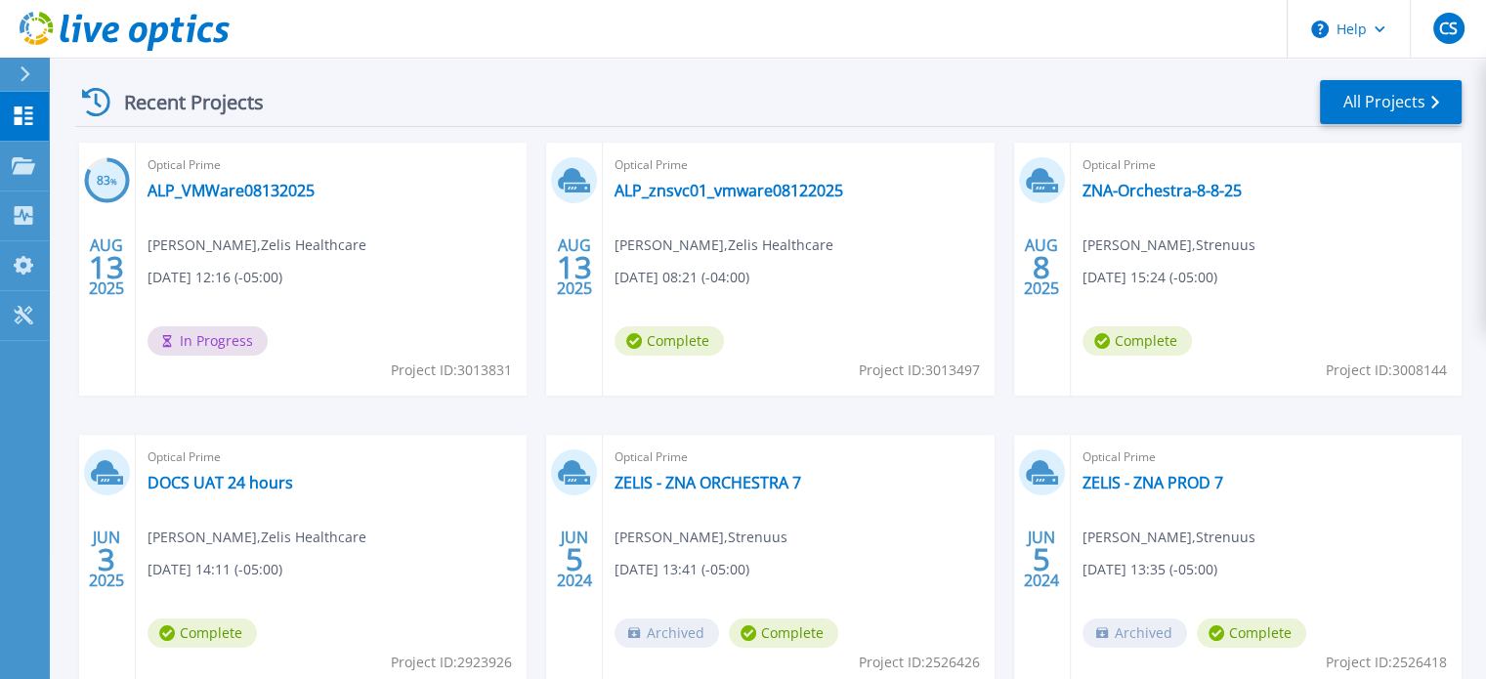
scroll to position [274, 0]
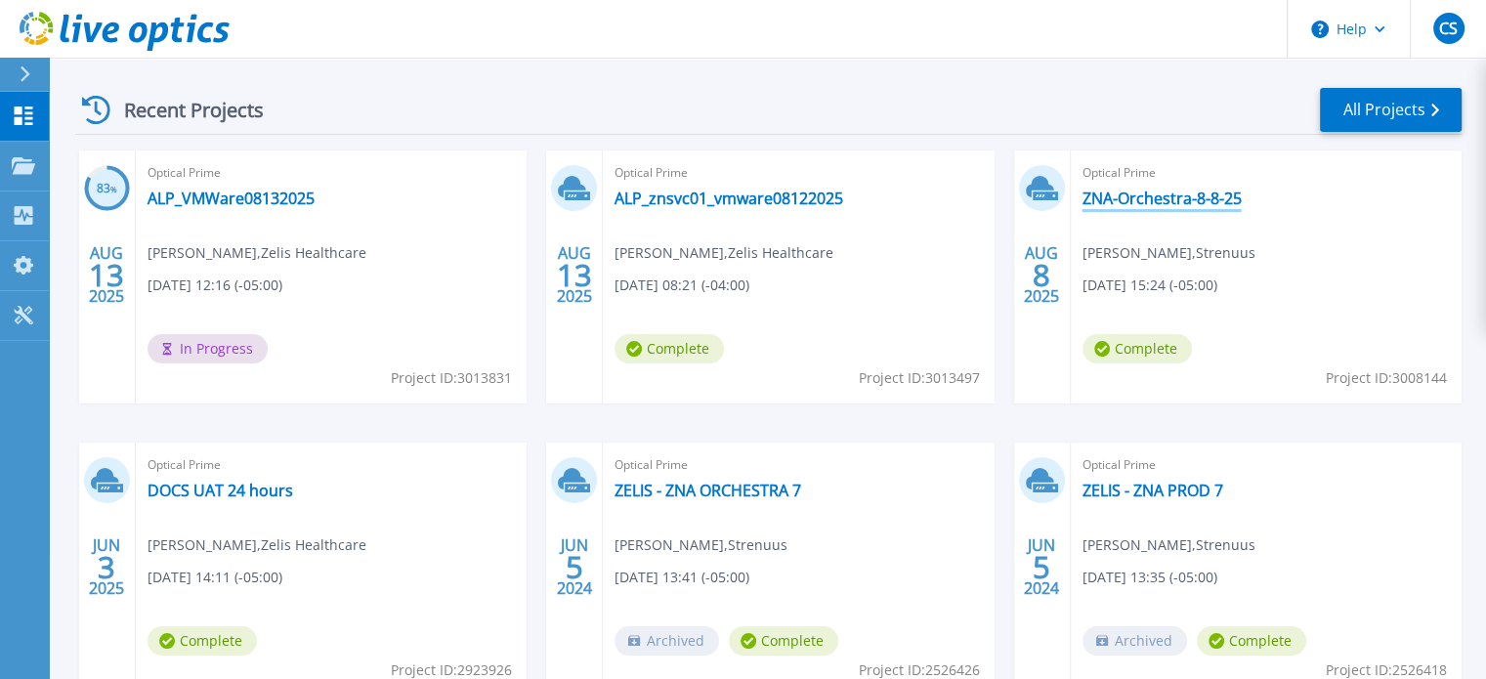
click at [1159, 198] on link "ZNA-Orchestra-8-8-25" at bounding box center [1162, 199] width 159 height 20
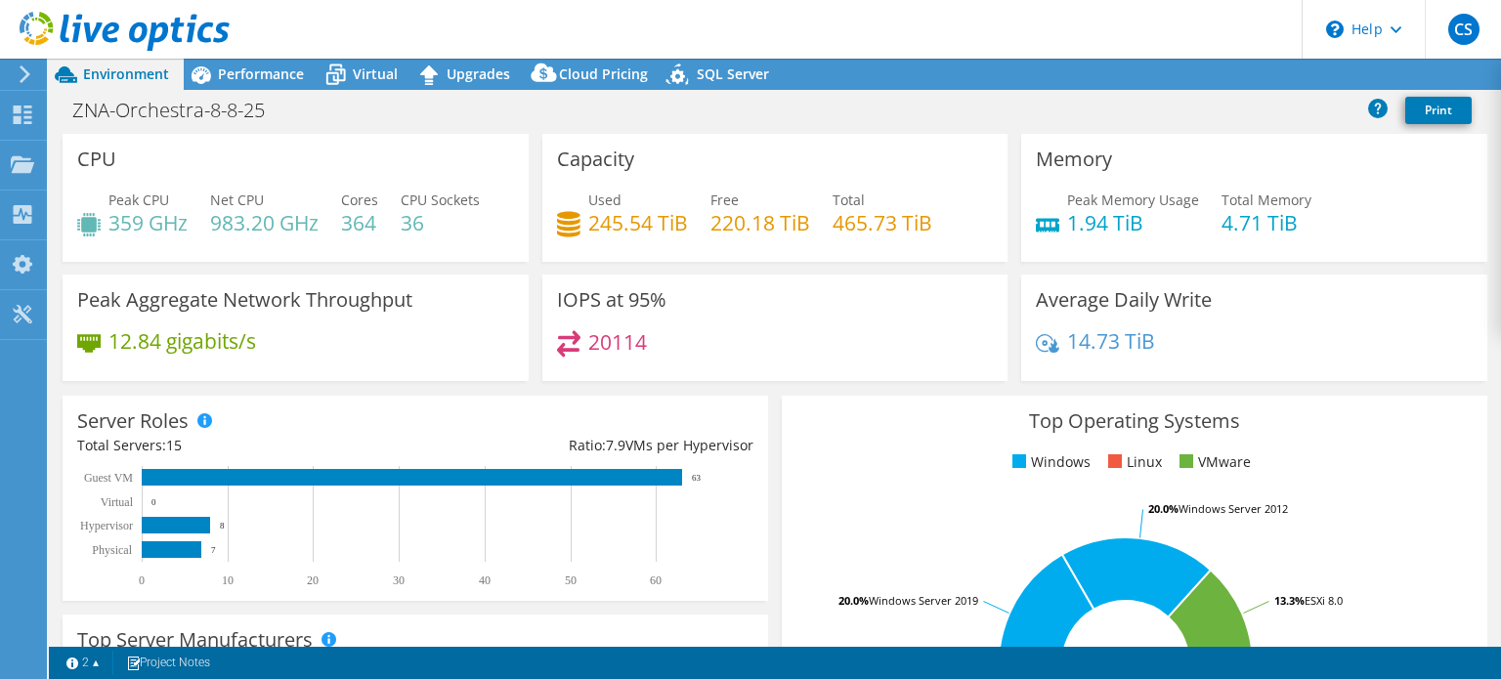
select select "USD"
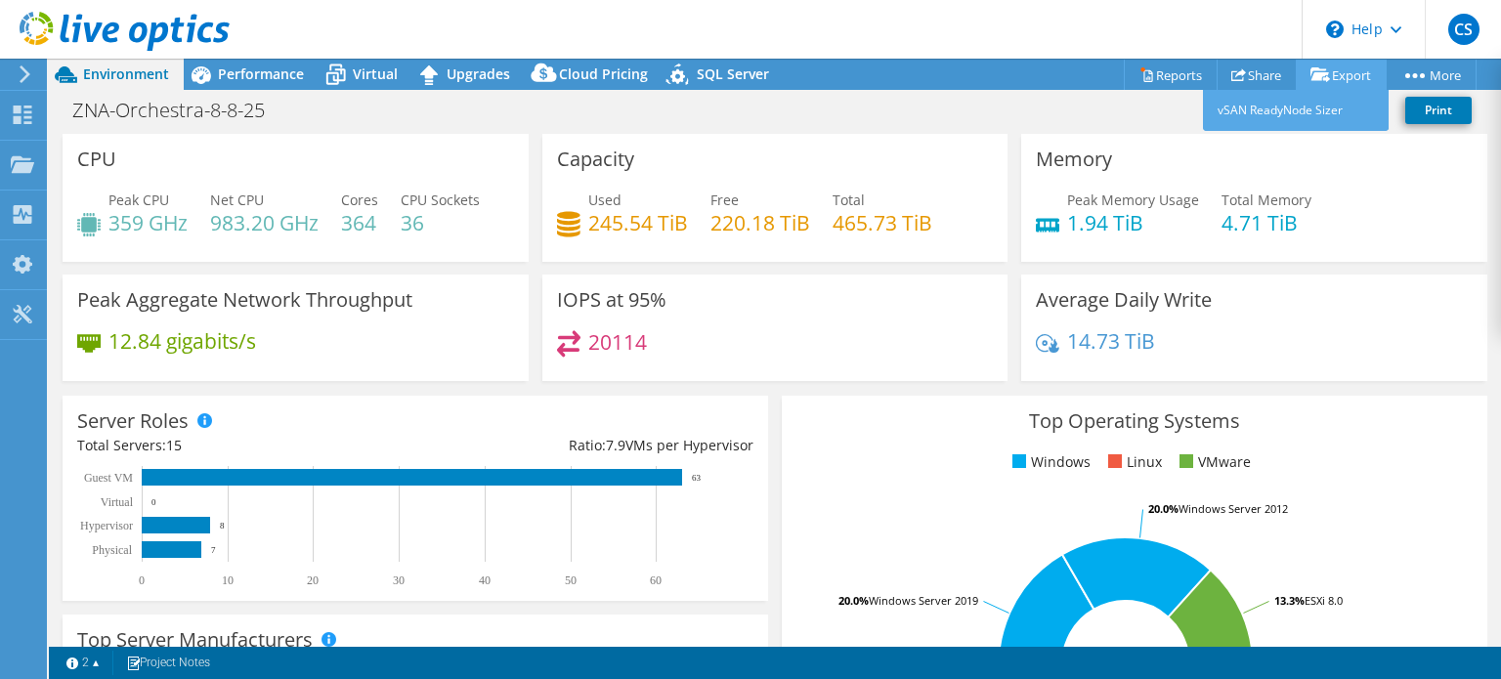
click at [1320, 77] on icon at bounding box center [1320, 74] width 20 height 15
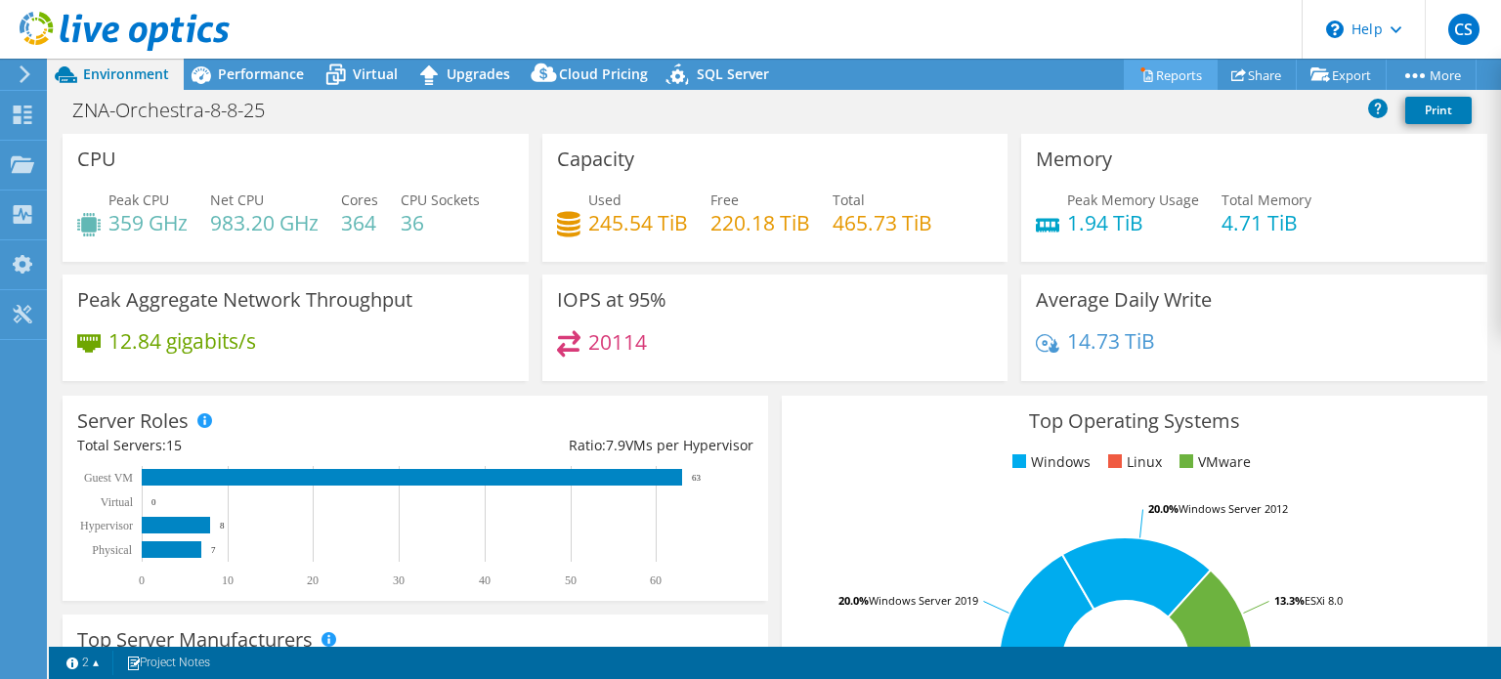
click at [1149, 77] on link "Reports" at bounding box center [1171, 75] width 94 height 30
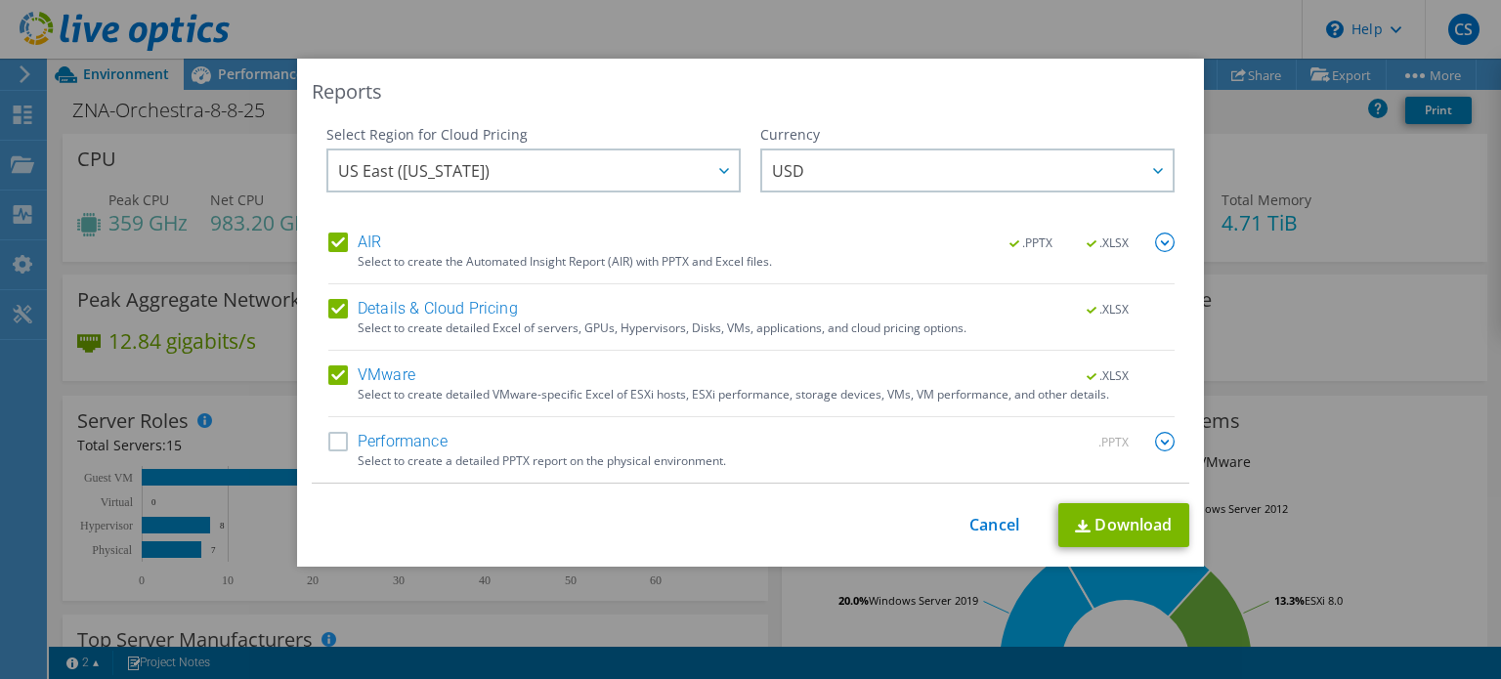
click at [333, 446] on label "Performance" at bounding box center [387, 442] width 119 height 20
click at [0, 0] on input "Performance" at bounding box center [0, 0] width 0 height 0
click at [1155, 438] on img at bounding box center [1165, 442] width 20 height 20
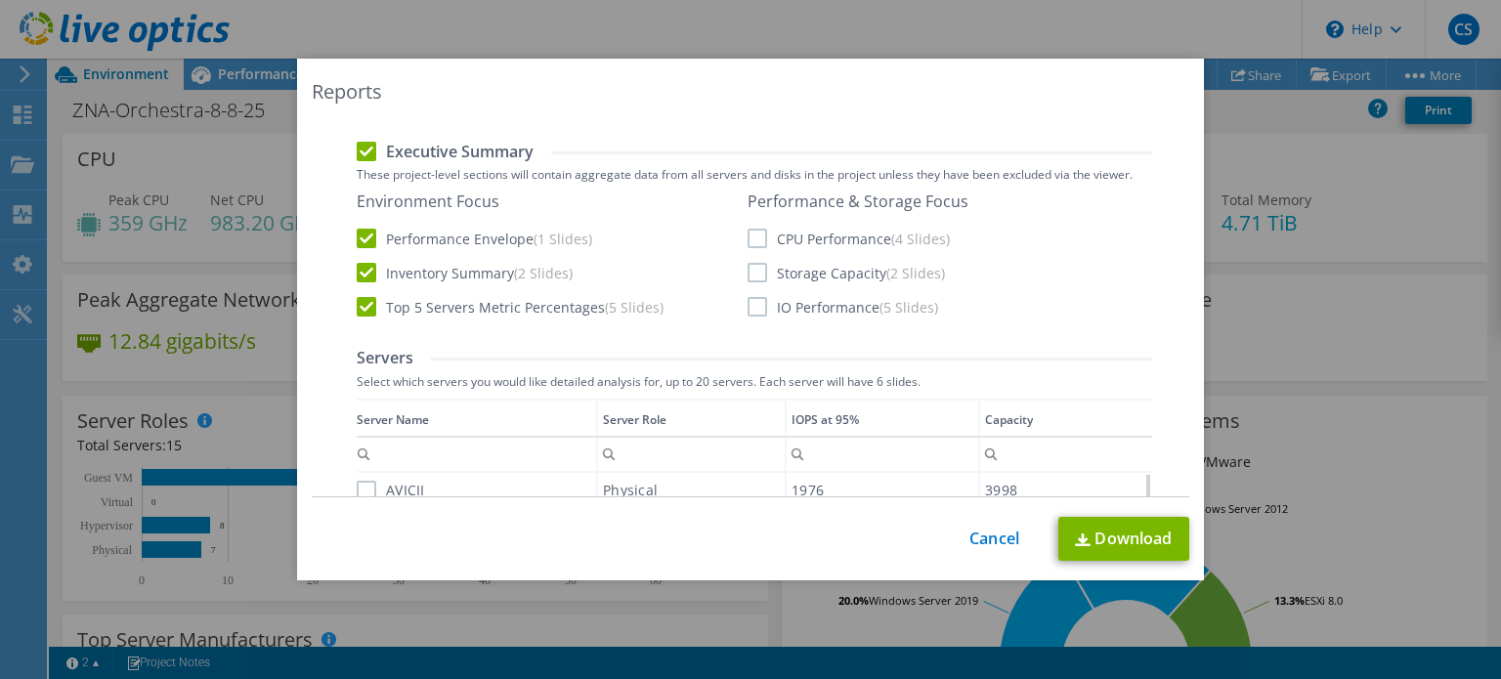
scroll to position [456, 0]
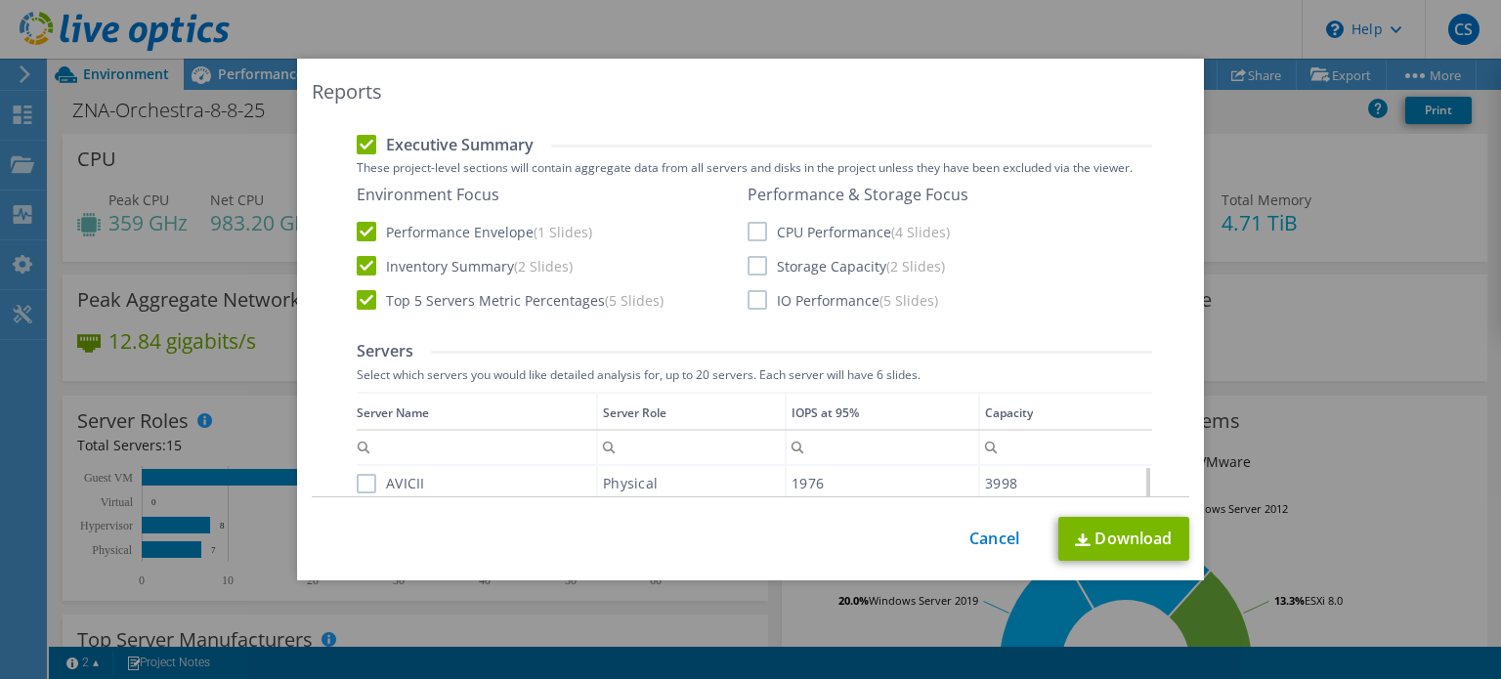
click at [748, 233] on label "CPU Performance (4 Slides)" at bounding box center [849, 232] width 202 height 20
click at [0, 0] on input "CPU Performance (4 Slides)" at bounding box center [0, 0] width 0 height 0
click at [752, 262] on label "Storage Capacity (2 Slides)" at bounding box center [846, 266] width 197 height 20
click at [0, 0] on input "Storage Capacity (2 Slides)" at bounding box center [0, 0] width 0 height 0
click at [753, 294] on label "IO Performance (5 Slides)" at bounding box center [843, 300] width 191 height 20
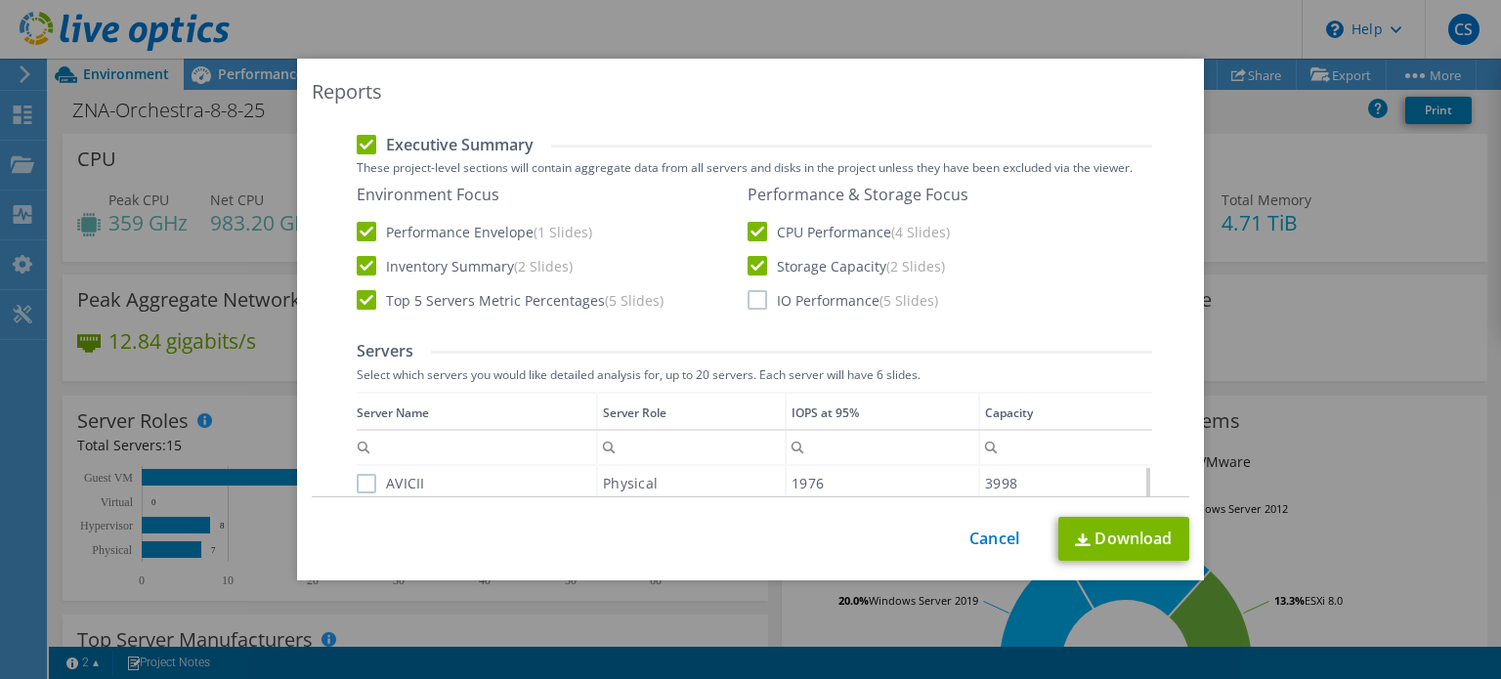
click at [0, 0] on input "IO Performance (5 Slides)" at bounding box center [0, 0] width 0 height 0
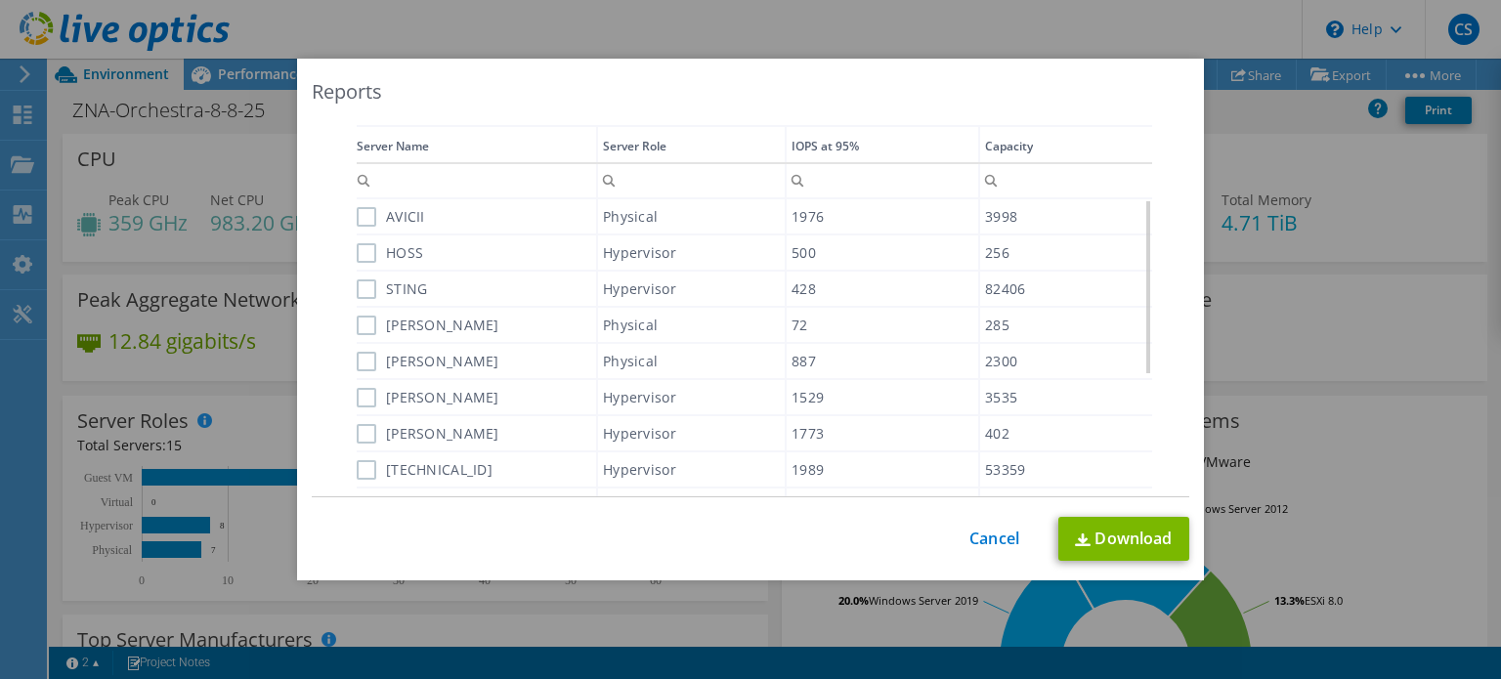
scroll to position [724, 0]
click at [360, 217] on label "AVICII" at bounding box center [391, 216] width 68 height 20
click at [0, 0] on input "AVICII" at bounding box center [0, 0] width 0 height 0
click at [358, 249] on label "HOSS" at bounding box center [390, 252] width 66 height 20
click at [0, 0] on input "HOSS" at bounding box center [0, 0] width 0 height 0
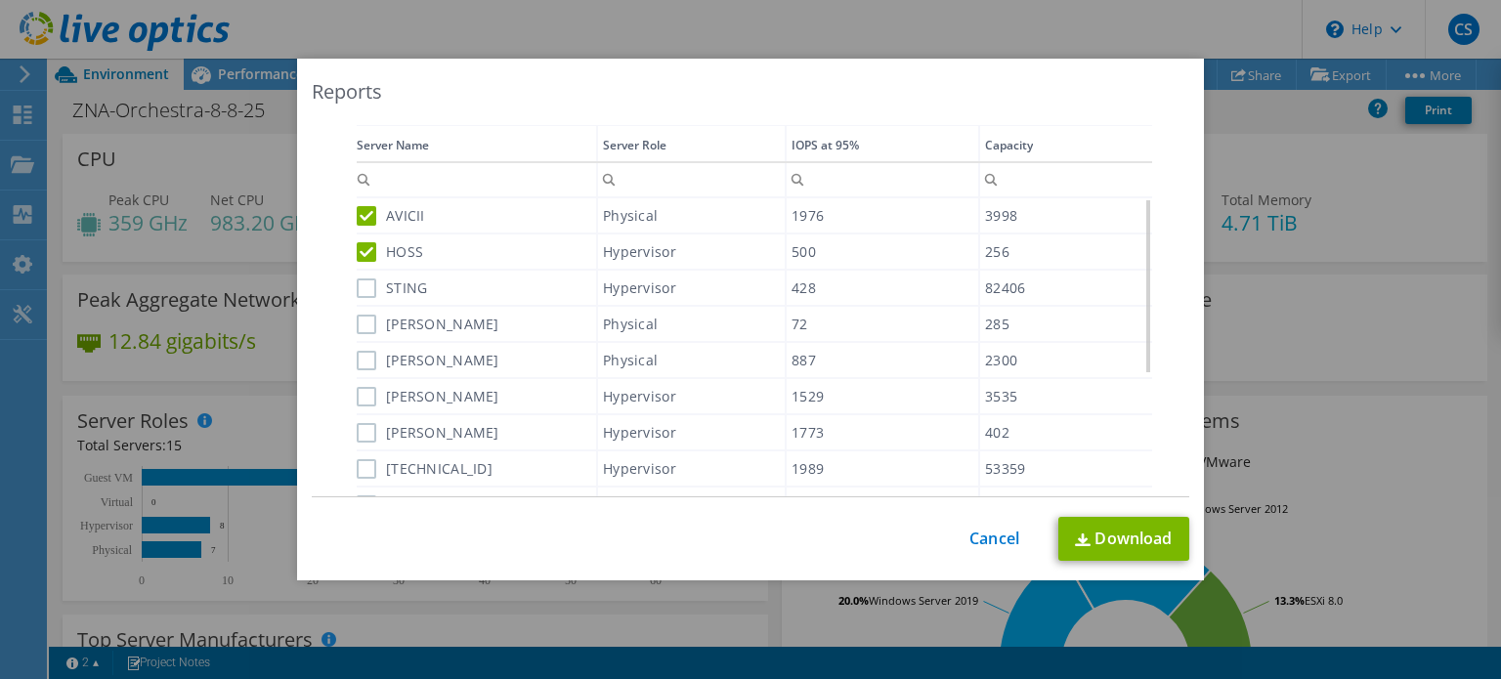
click at [360, 282] on label "STING" at bounding box center [392, 289] width 70 height 20
click at [0, 0] on input "STING" at bounding box center [0, 0] width 0 height 0
click at [358, 323] on label "JACKSON" at bounding box center [428, 325] width 143 height 20
click at [0, 0] on input "JACKSON" at bounding box center [0, 0] width 0 height 0
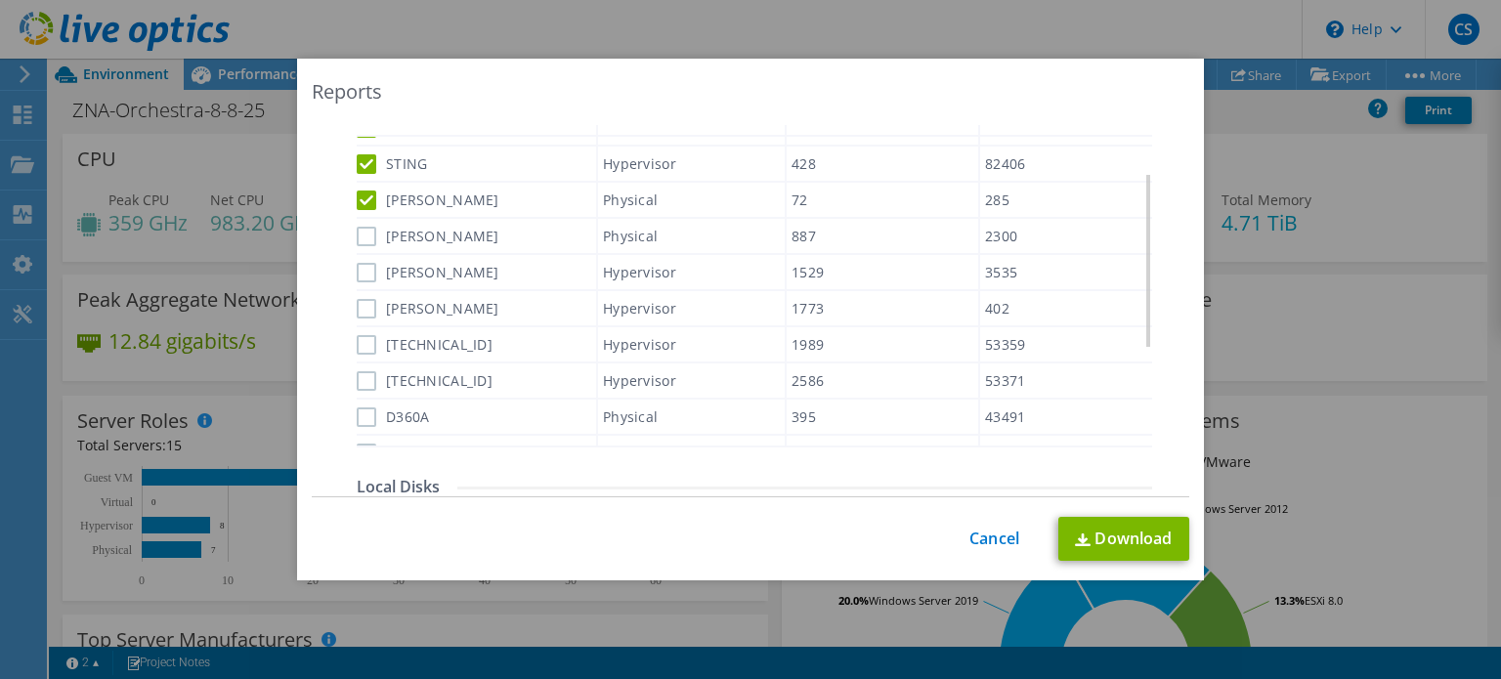
scroll to position [90, 0]
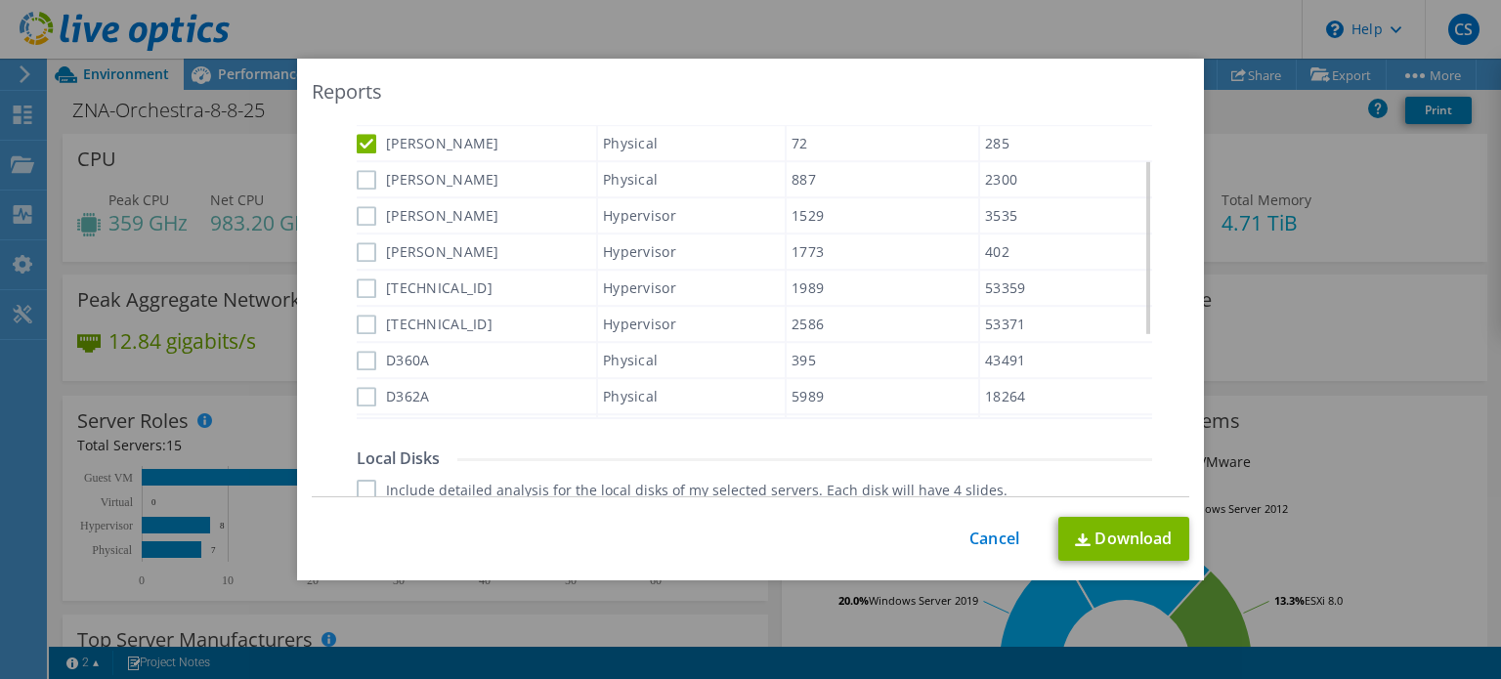
click at [360, 175] on label "TREVOR" at bounding box center [428, 180] width 143 height 20
click at [0, 0] on input "TREVOR" at bounding box center [0, 0] width 0 height 0
click at [362, 213] on label "STEWART" at bounding box center [428, 216] width 143 height 20
click at [0, 0] on input "STEWART" at bounding box center [0, 0] width 0 height 0
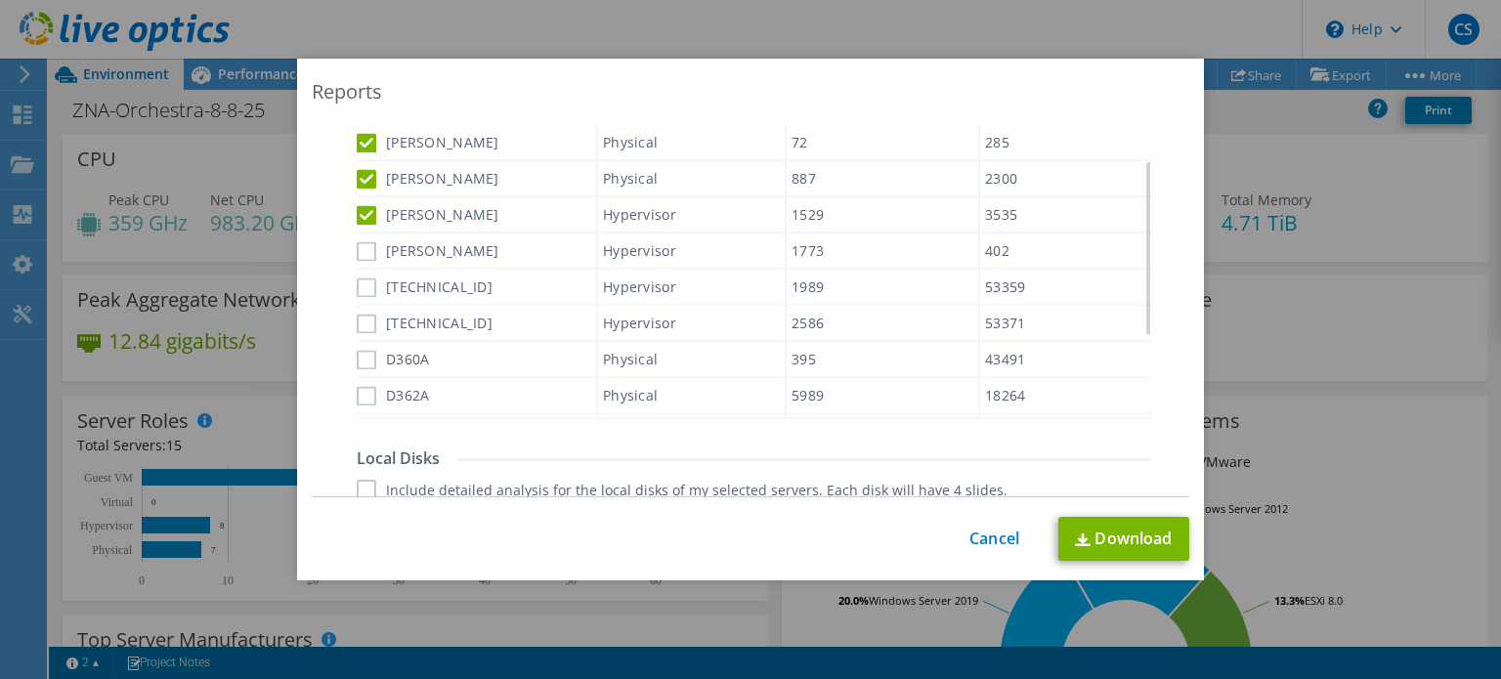
click at [357, 248] on label "ELLEN" at bounding box center [428, 251] width 143 height 20
click at [0, 0] on input "ELLEN" at bounding box center [0, 0] width 0 height 0
click at [357, 278] on label "172.21.114.201" at bounding box center [425, 288] width 136 height 20
click at [0, 0] on input "172.21.114.201" at bounding box center [0, 0] width 0 height 0
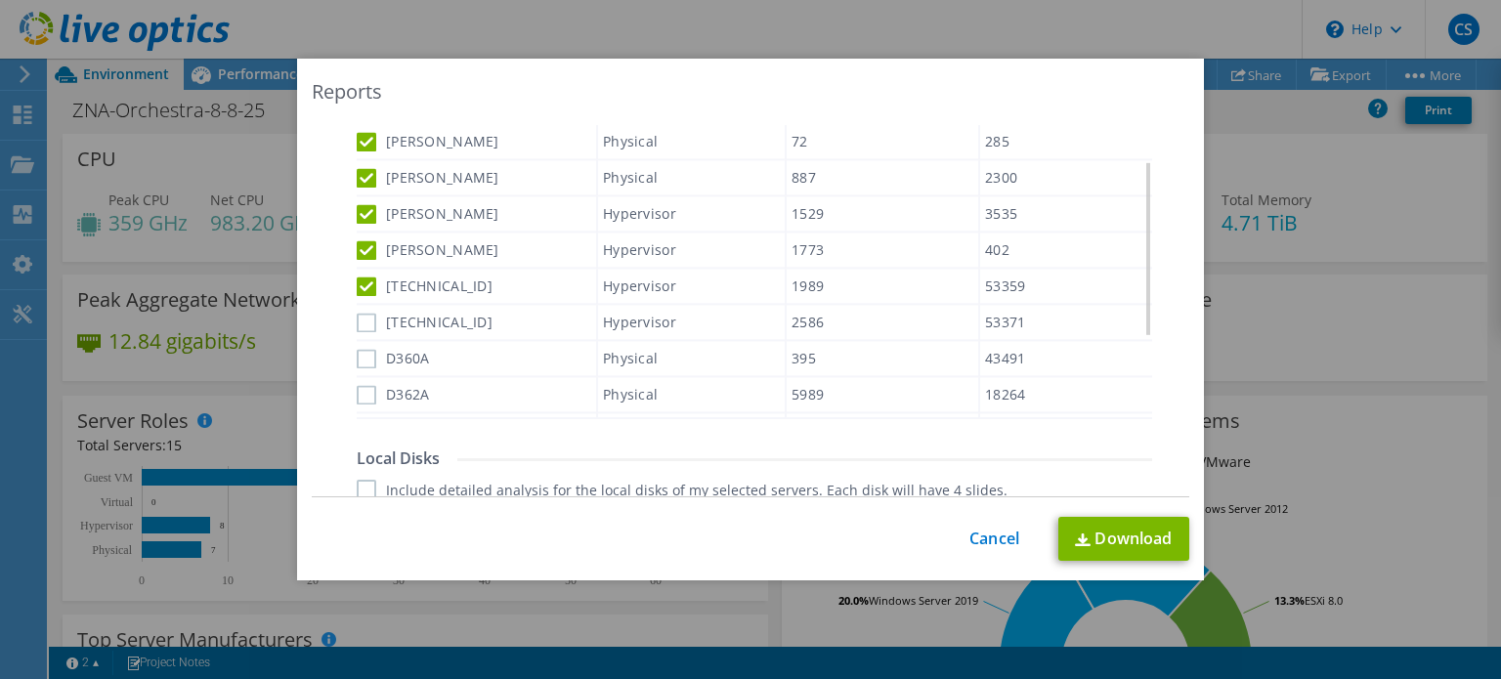
click at [359, 322] on label "172.21.114.202" at bounding box center [425, 323] width 136 height 20
click at [0, 0] on input "172.21.114.202" at bounding box center [0, 0] width 0 height 0
click at [359, 353] on label "D360A" at bounding box center [393, 359] width 72 height 20
click at [0, 0] on input "D360A" at bounding box center [0, 0] width 0 height 0
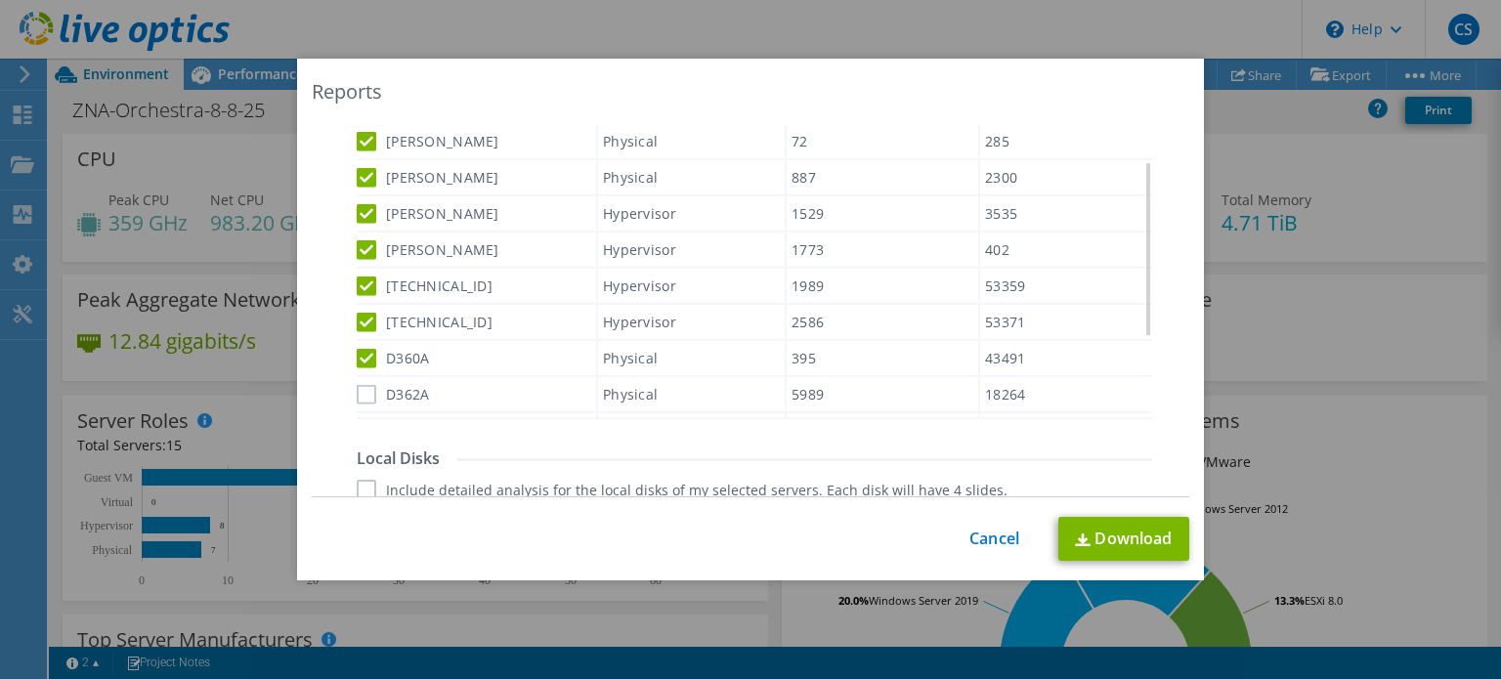
click at [357, 395] on label "D362A" at bounding box center [393, 395] width 72 height 20
click at [0, 0] on input "D362A" at bounding box center [0, 0] width 0 height 0
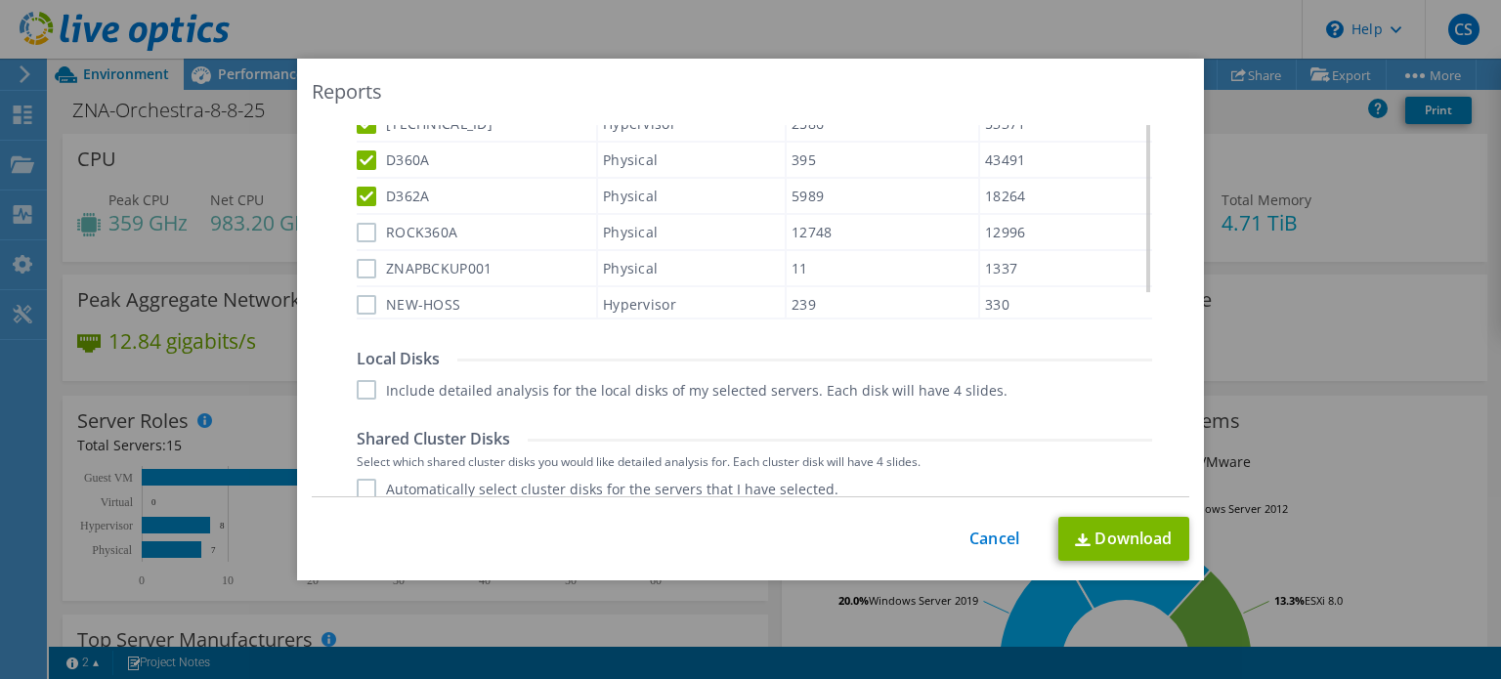
scroll to position [0, 0]
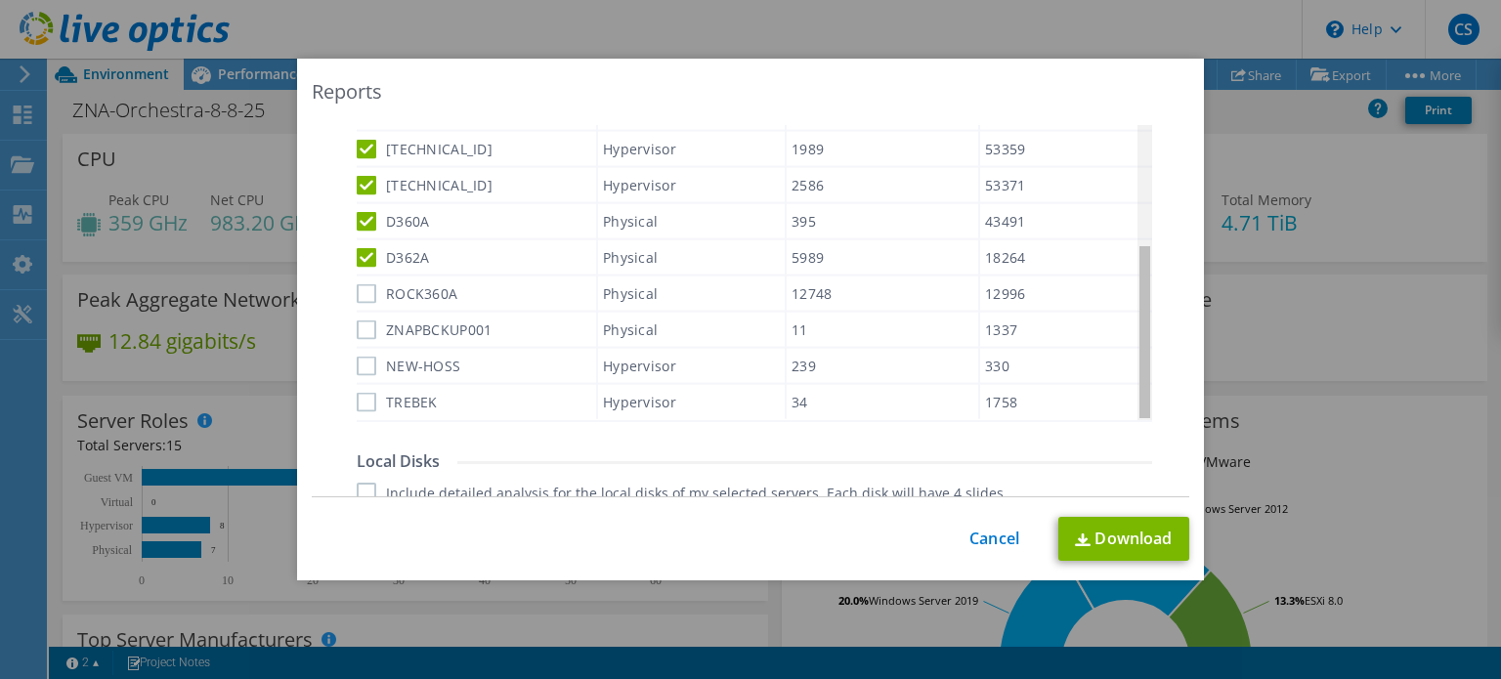
drag, startPoint x: 1139, startPoint y: 328, endPoint x: 1142, endPoint y: 433, distance: 104.6
click at [1142, 433] on body "CS End User Chad Snow chad.snow@zelis.com Strenuus My Profile Log Out \n Help E…" at bounding box center [750, 339] width 1501 height 679
click at [360, 292] on label "ROCK360A" at bounding box center [407, 293] width 101 height 20
click at [0, 0] on input "ROCK360A" at bounding box center [0, 0] width 0 height 0
click at [365, 328] on label "ZNAPBCKUP001" at bounding box center [424, 331] width 135 height 20
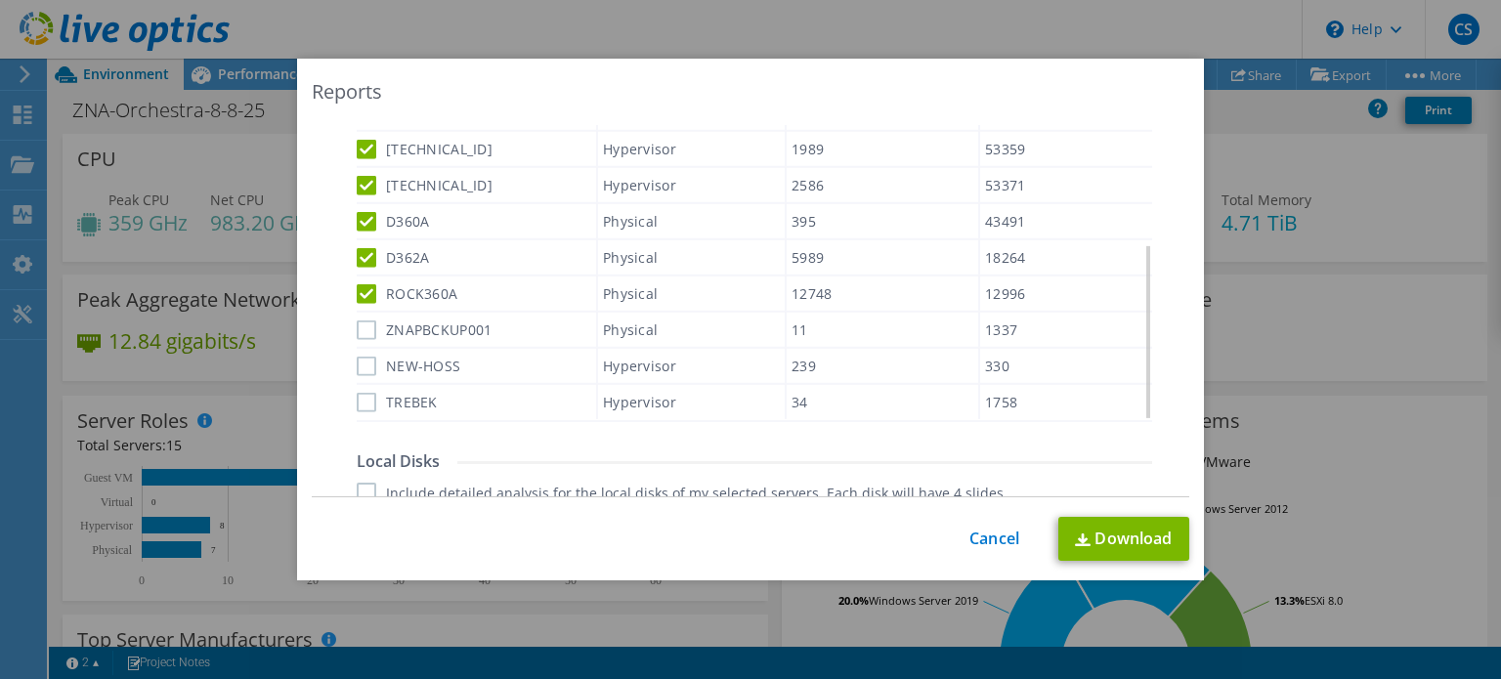
click at [0, 0] on input "ZNAPBCKUP001" at bounding box center [0, 0] width 0 height 0
click at [360, 356] on label "NEW-HOSS" at bounding box center [409, 366] width 104 height 20
click at [0, 0] on input "NEW-HOSS" at bounding box center [0, 0] width 0 height 0
click at [357, 406] on div "TREBEK" at bounding box center [476, 402] width 239 height 34
click at [363, 392] on label "TREBEK" at bounding box center [397, 402] width 81 height 20
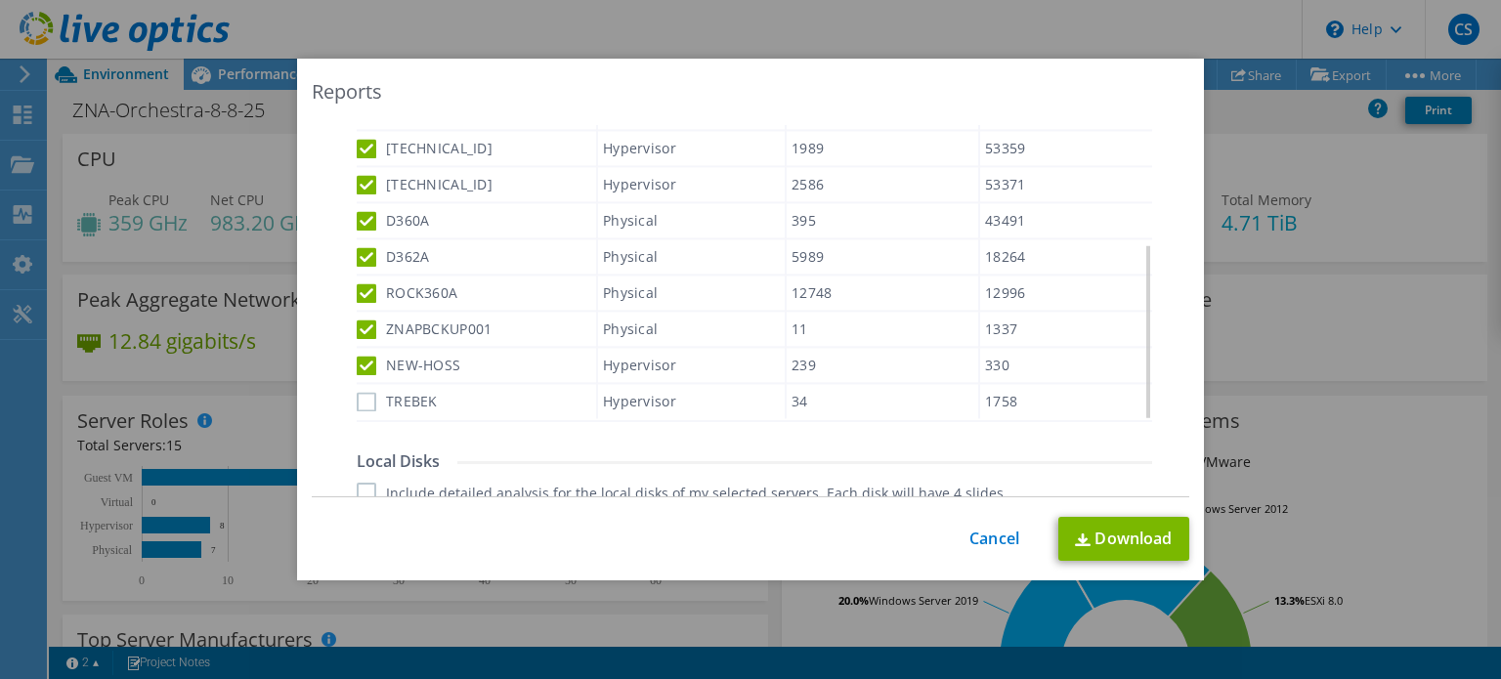
click at [0, 0] on input "TREBEK" at bounding box center [0, 0] width 0 height 0
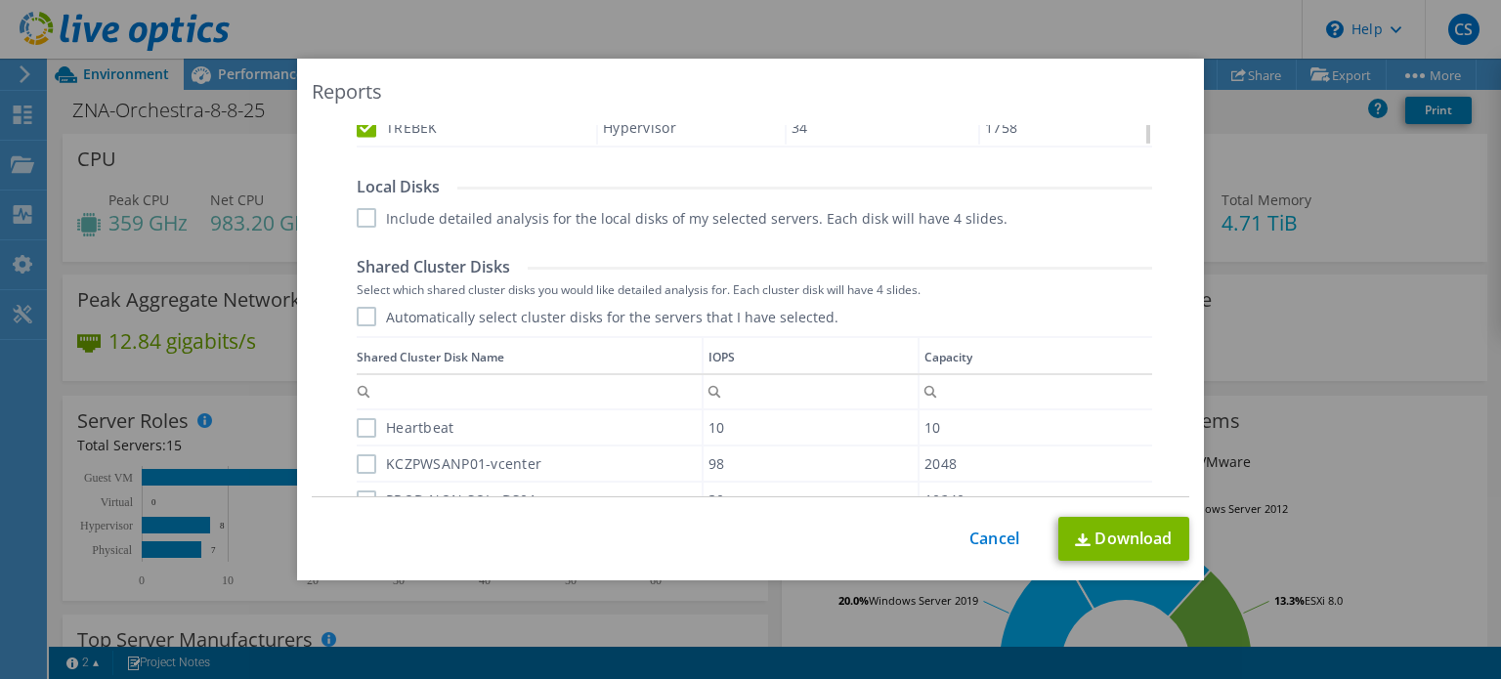
click at [364, 219] on label "Include detailed analysis for the local disks of my selected servers. Each disk…" at bounding box center [682, 218] width 651 height 20
click at [0, 0] on input "Include detailed analysis for the local disks of my selected servers. Each disk…" at bounding box center [0, 0] width 0 height 0
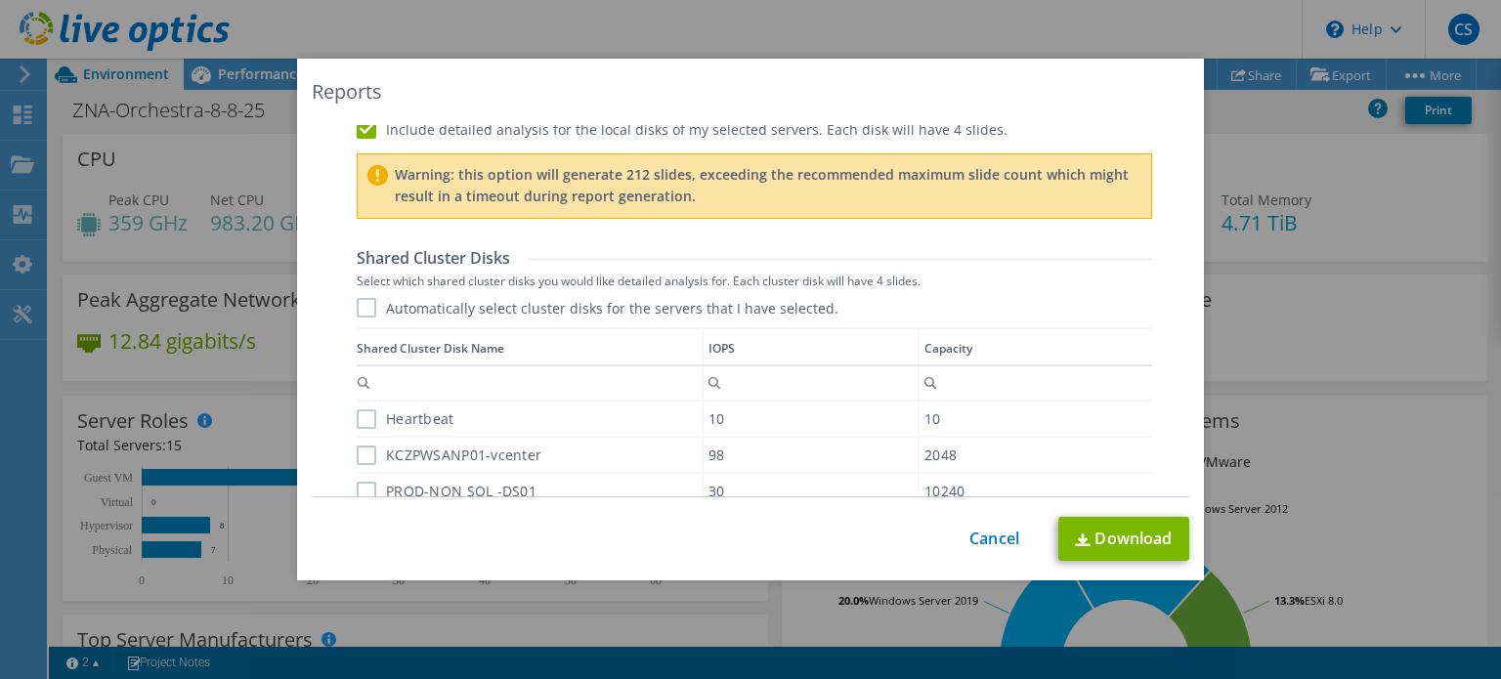
click at [361, 128] on label "Include detailed analysis for the local disks of my selected servers. Each disk…" at bounding box center [682, 129] width 651 height 20
click at [0, 0] on input "Include detailed analysis for the local disks of my selected servers. Each disk…" at bounding box center [0, 0] width 0 height 0
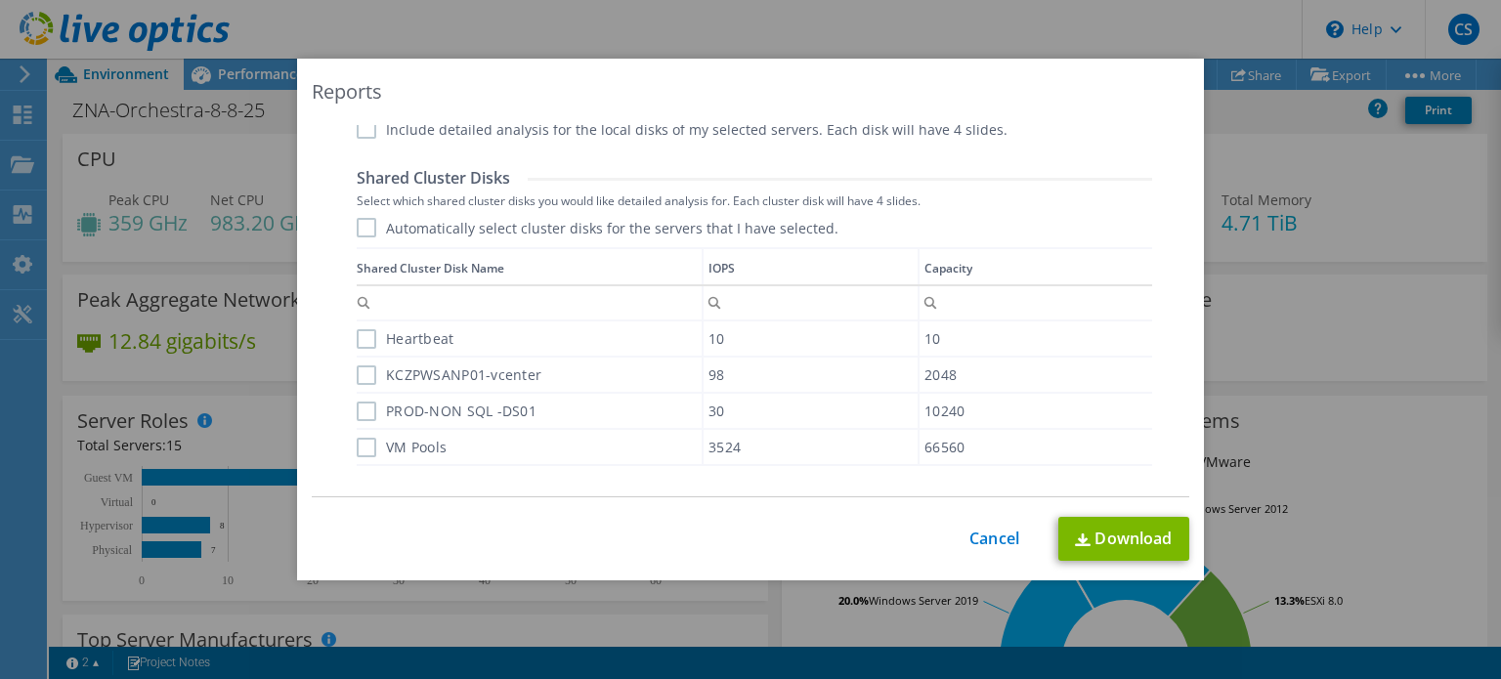
click at [363, 229] on label "Automatically select cluster disks for the servers that I have selected." at bounding box center [598, 228] width 482 height 20
click at [0, 0] on input "Automatically select cluster disks for the servers that I have selected." at bounding box center [0, 0] width 0 height 0
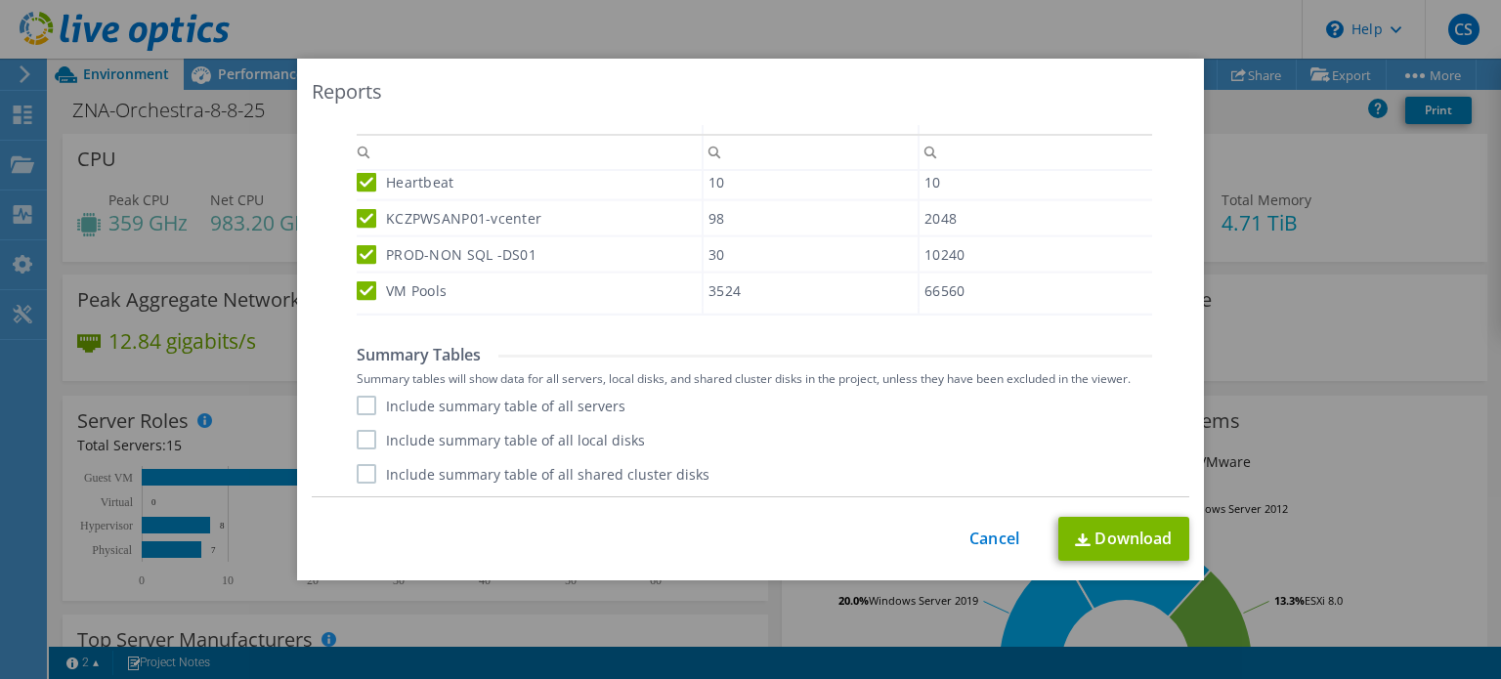
click at [362, 406] on label "Include summary table of all servers" at bounding box center [491, 406] width 269 height 20
click at [0, 0] on input "Include summary table of all servers" at bounding box center [0, 0] width 0 height 0
click at [360, 446] on label "Include summary table of all local disks" at bounding box center [501, 440] width 288 height 20
click at [0, 0] on input "Include summary table of all local disks" at bounding box center [0, 0] width 0 height 0
click at [362, 475] on label "Include summary table of all shared cluster disks" at bounding box center [533, 474] width 353 height 20
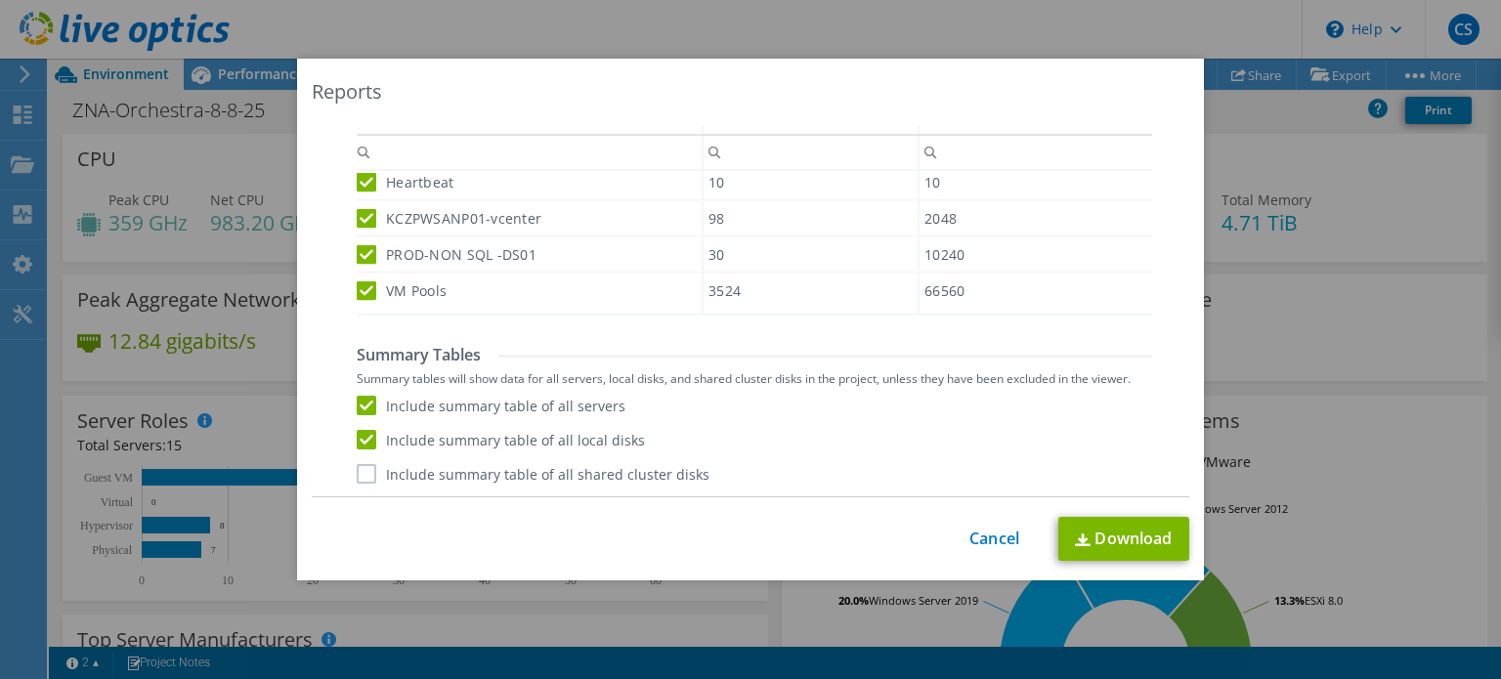
click at [0, 0] on input "Include summary table of all shared cluster disks" at bounding box center [0, 0] width 0 height 0
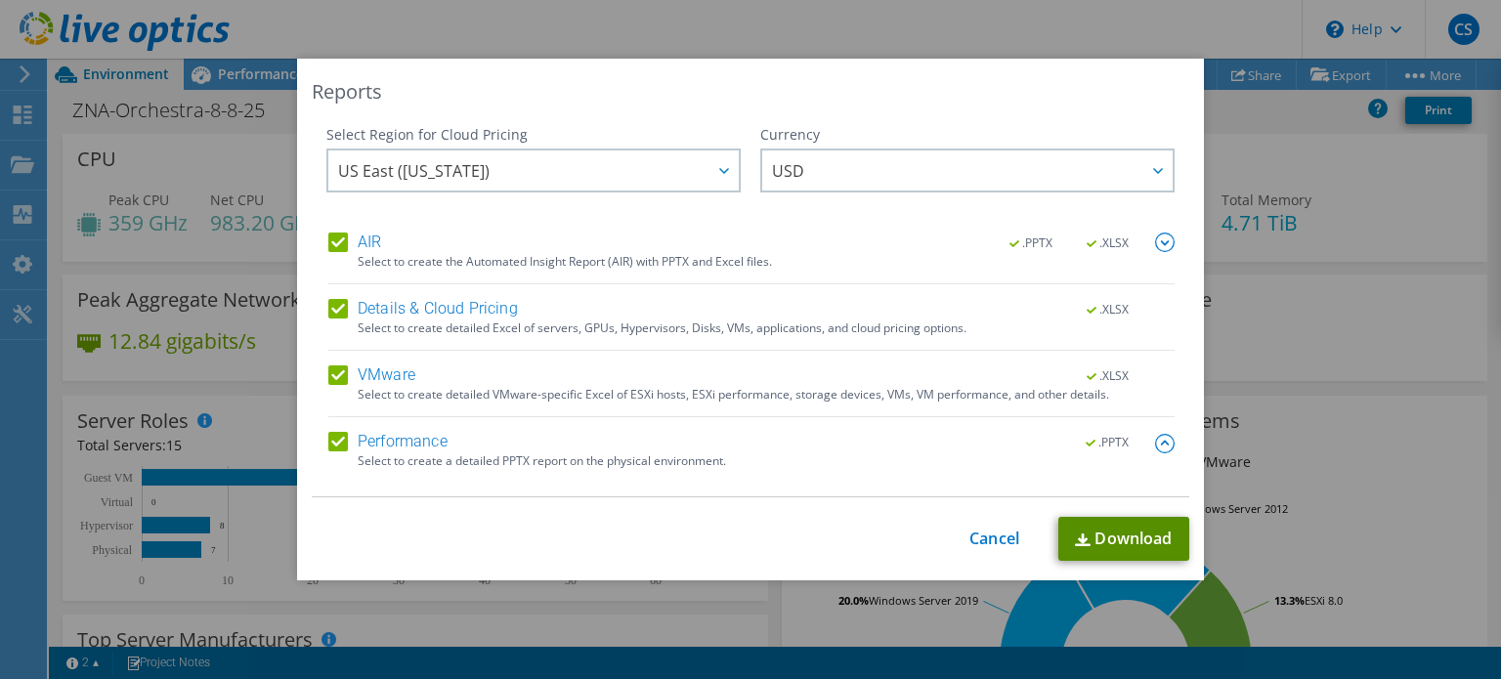
click at [1114, 543] on link "Download" at bounding box center [1123, 539] width 131 height 44
